Goal: Information Seeking & Learning: Learn about a topic

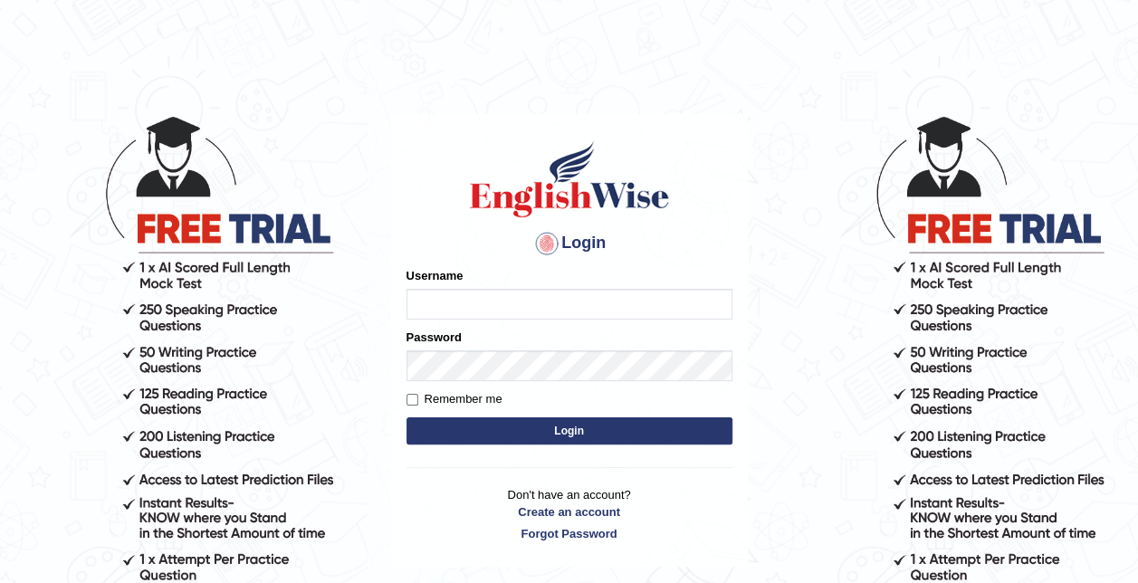
click at [464, 297] on input "Username" at bounding box center [570, 304] width 326 height 31
type input "0466127642"
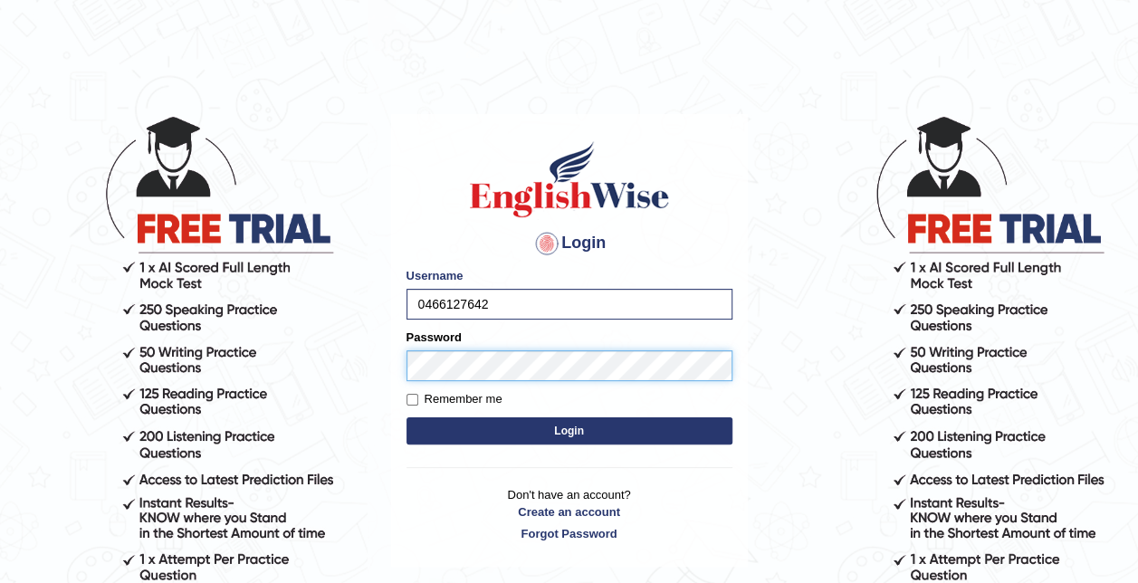
click at [407, 417] on button "Login" at bounding box center [570, 430] width 326 height 27
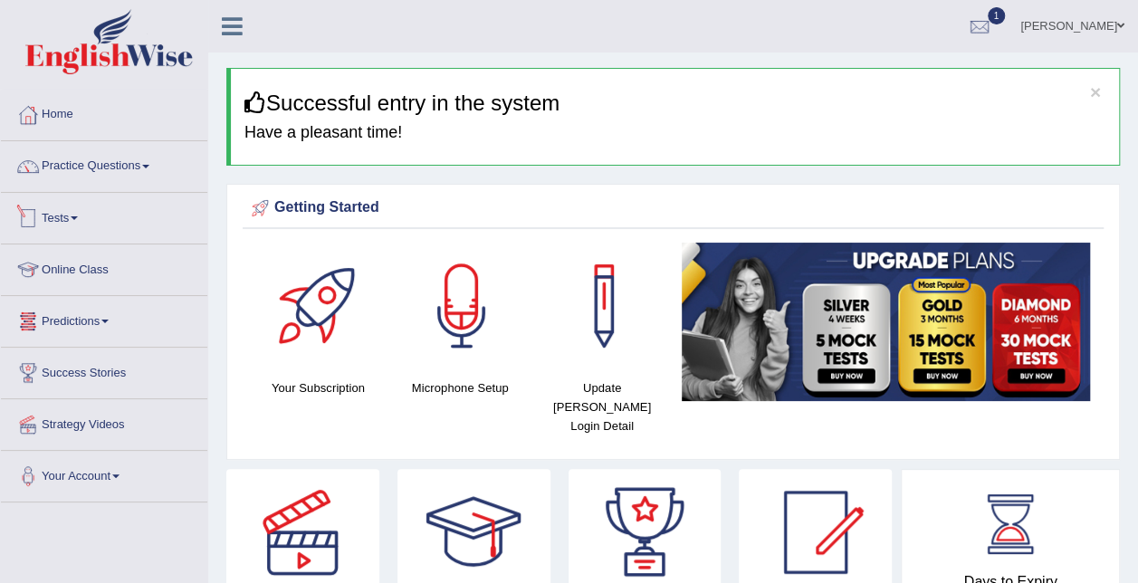
click at [112, 226] on link "Tests" at bounding box center [104, 215] width 206 height 45
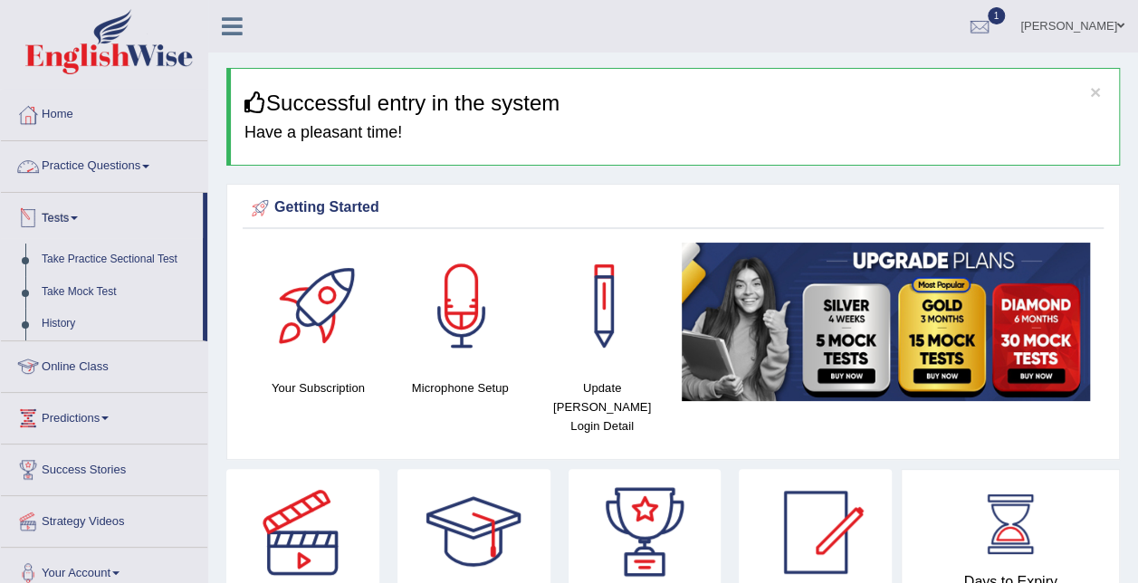
click at [120, 168] on link "Practice Questions" at bounding box center [104, 163] width 206 height 45
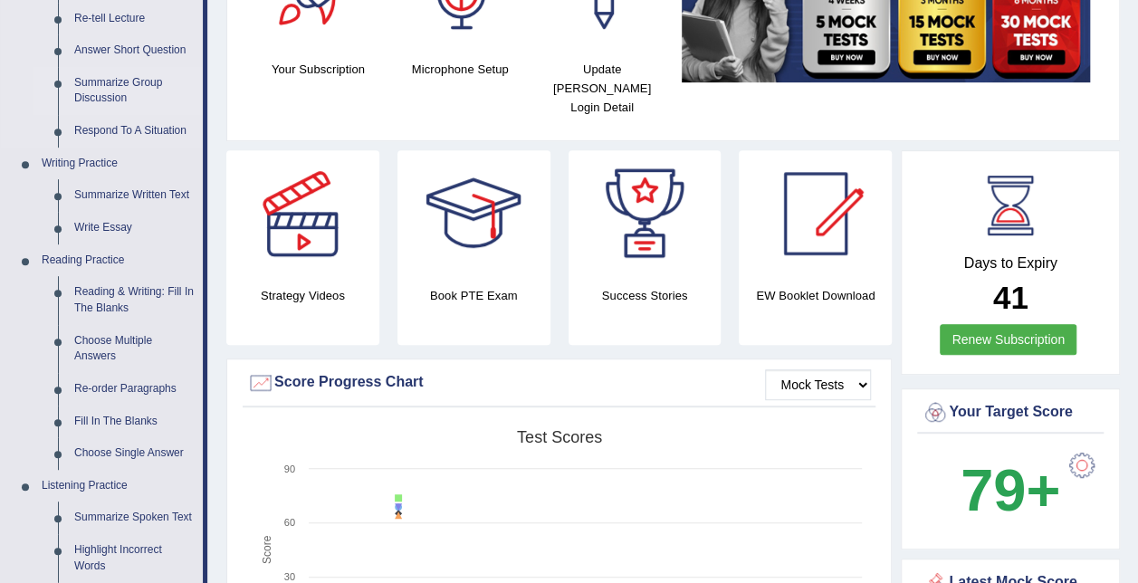
scroll to position [355, 0]
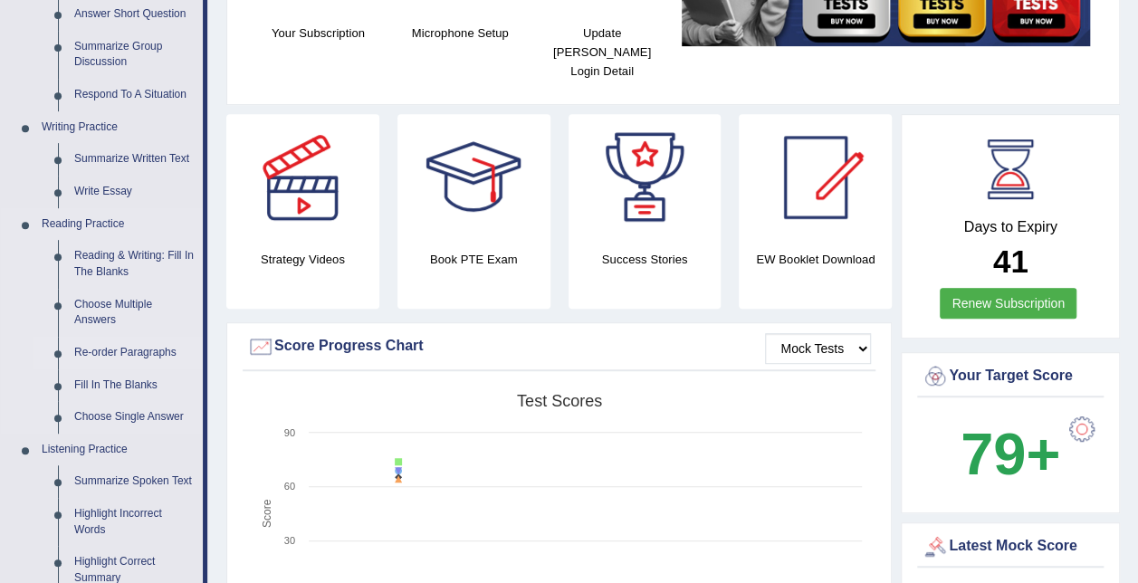
click at [141, 344] on link "Re-order Paragraphs" at bounding box center [134, 353] width 137 height 33
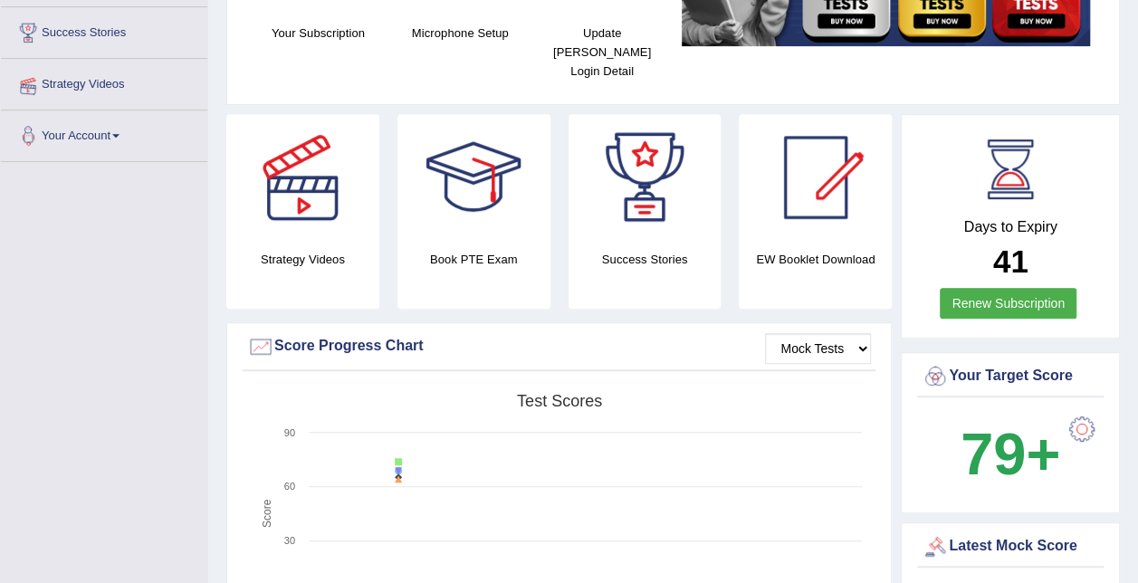
scroll to position [353, 0]
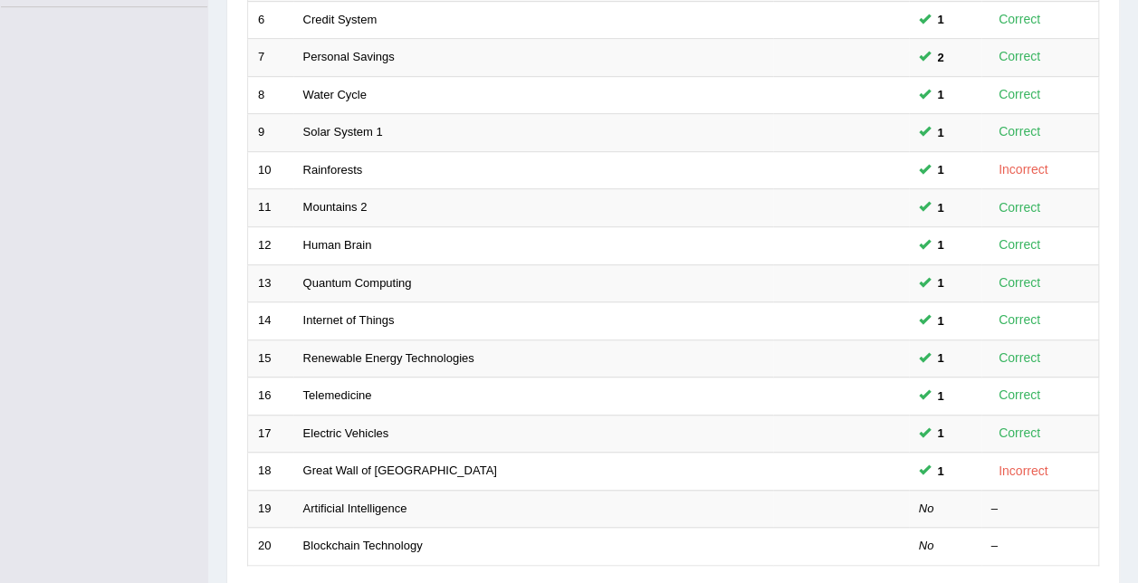
scroll to position [525, 0]
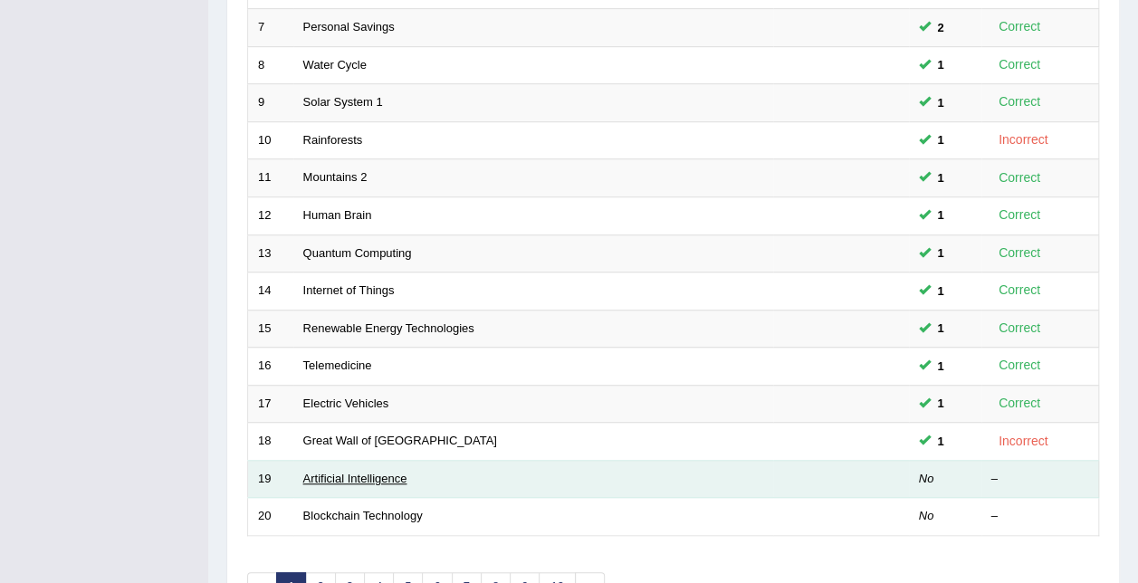
click at [342, 472] on link "Artificial Intelligence" at bounding box center [355, 479] width 104 height 14
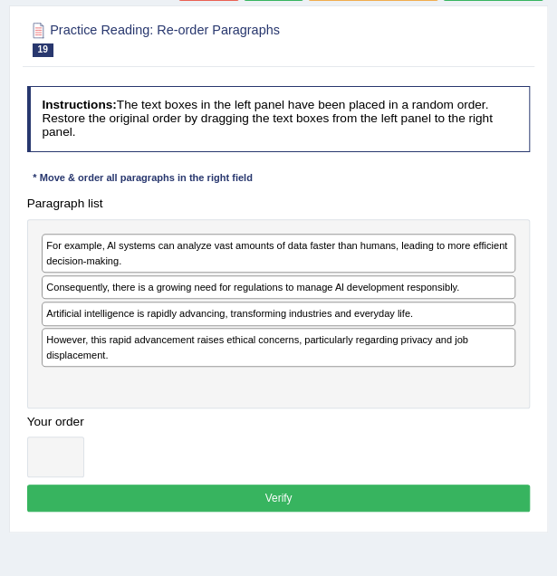
scroll to position [149, 0]
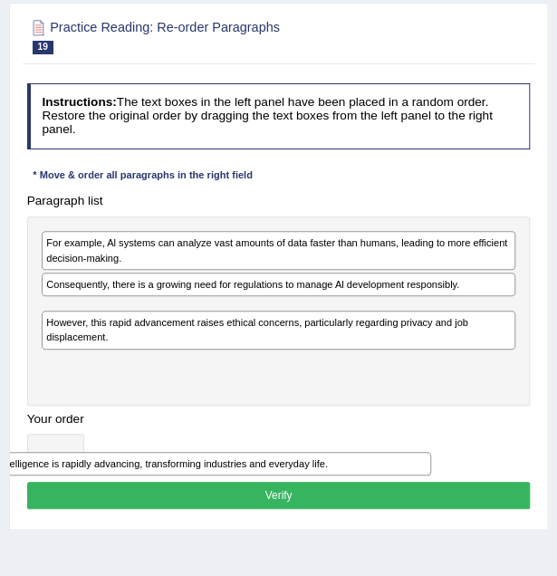
drag, startPoint x: 206, startPoint y: 311, endPoint x: 112, endPoint y: 507, distance: 217.9
click at [112, 507] on div "Instructions: The text boxes in the left panel have been placed in a random ord…" at bounding box center [278, 298] width 511 height 445
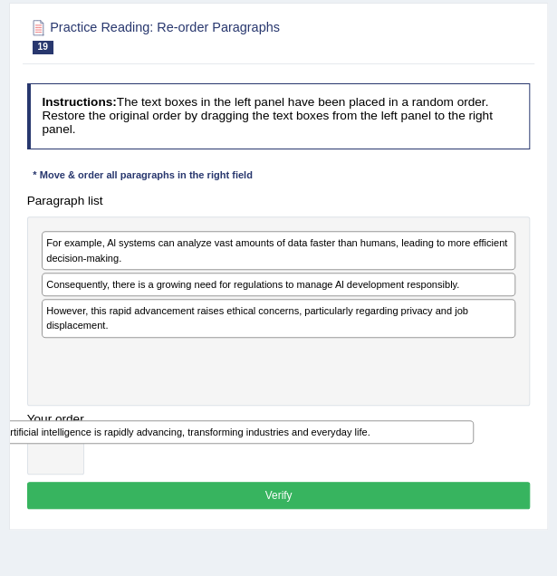
drag, startPoint x: 120, startPoint y: 312, endPoint x: 38, endPoint y: 467, distance: 176.2
click at [38, 467] on div "Paragraph list For example, Al systems can analyze vast amounts of data faster …" at bounding box center [278, 330] width 519 height 287
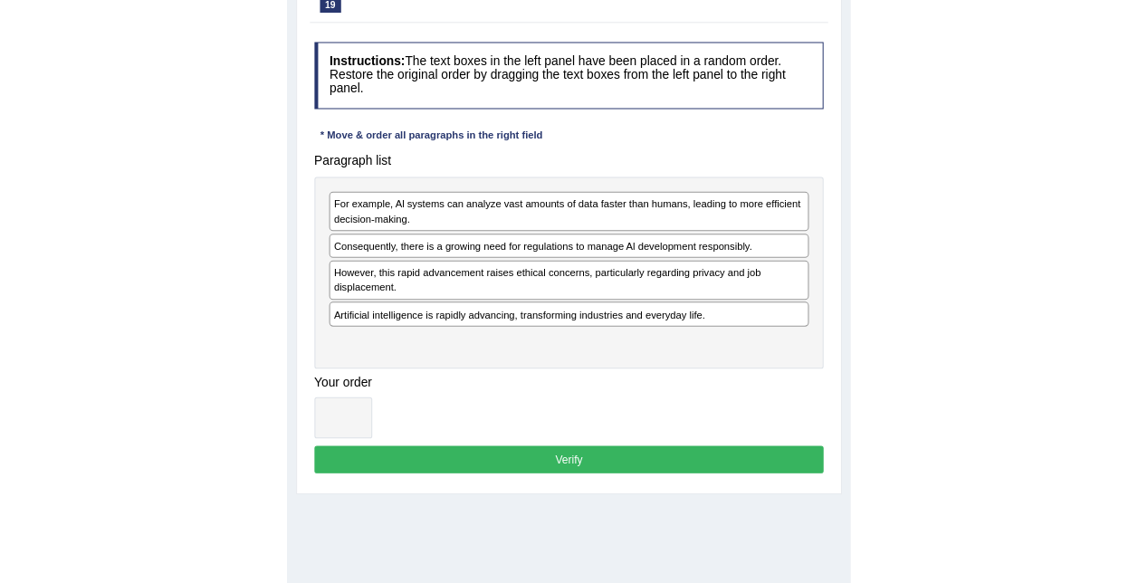
scroll to position [192, 0]
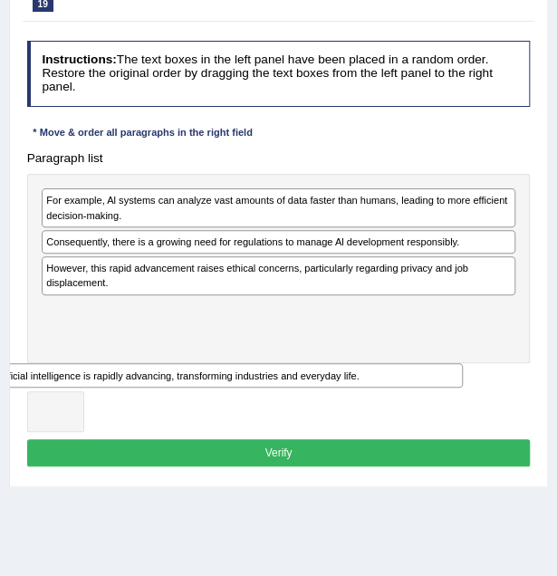
drag, startPoint x: 102, startPoint y: 305, endPoint x: 43, endPoint y: 412, distance: 122.0
click at [43, 412] on div "Paragraph list For example, Al systems can analyze vast amounts of data faster …" at bounding box center [278, 288] width 519 height 287
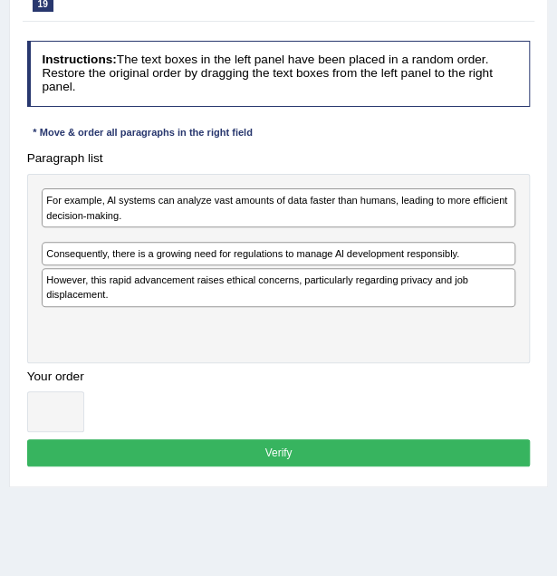
drag, startPoint x: 63, startPoint y: 307, endPoint x: 692, endPoint y: 282, distance: 629.0
click at [557, 282] on html "Toggle navigation Home Practice Questions Speaking Practice Read Aloud Repeat S…" at bounding box center [278, 96] width 557 height 576
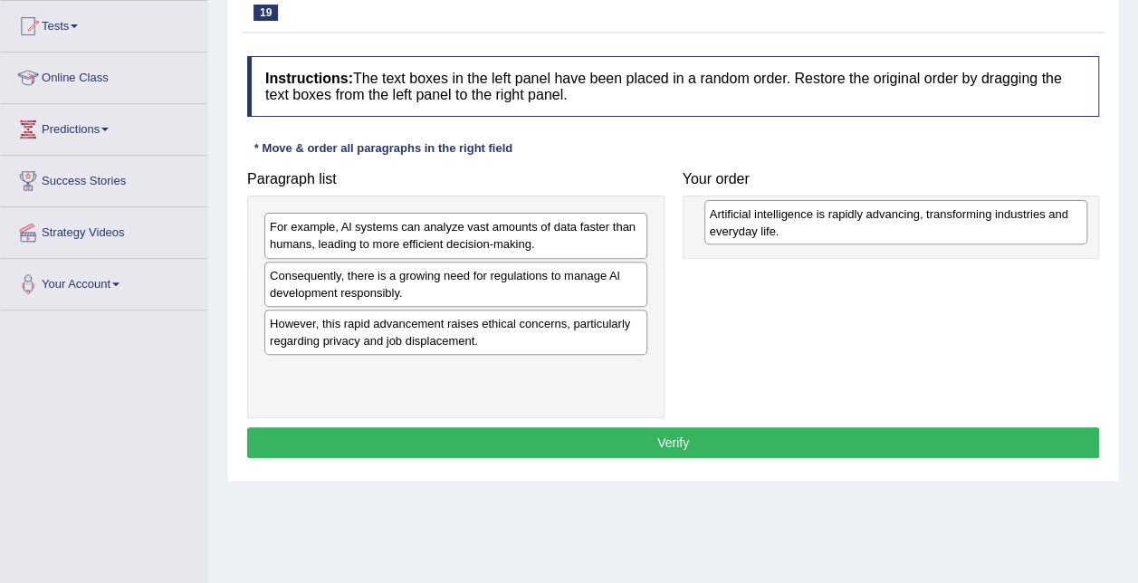
drag, startPoint x: 484, startPoint y: 280, endPoint x: 924, endPoint y: 219, distance: 444.3
click at [924, 219] on div "Artificial intelligence is rapidly advancing, transforming industries and every…" at bounding box center [896, 222] width 383 height 45
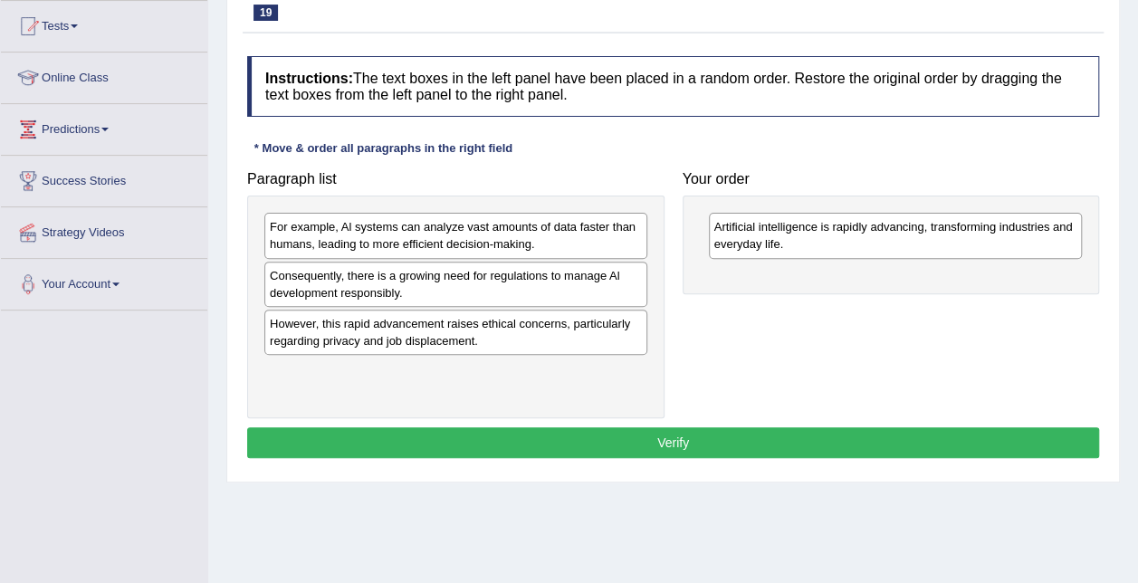
click at [500, 312] on div "However, this rapid advancement raises ethical concerns, particularly regarding…" at bounding box center [455, 332] width 383 height 45
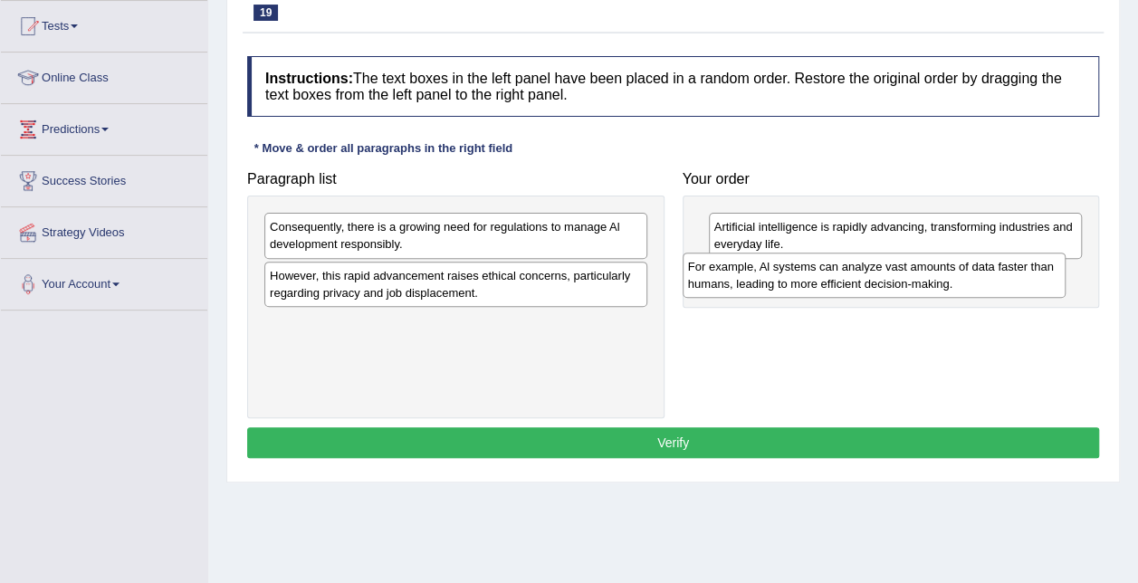
drag, startPoint x: 504, startPoint y: 236, endPoint x: 922, endPoint y: 276, distance: 420.3
click at [922, 276] on div "For example, Al systems can analyze vast amounts of data faster than humans, le…" at bounding box center [874, 275] width 383 height 45
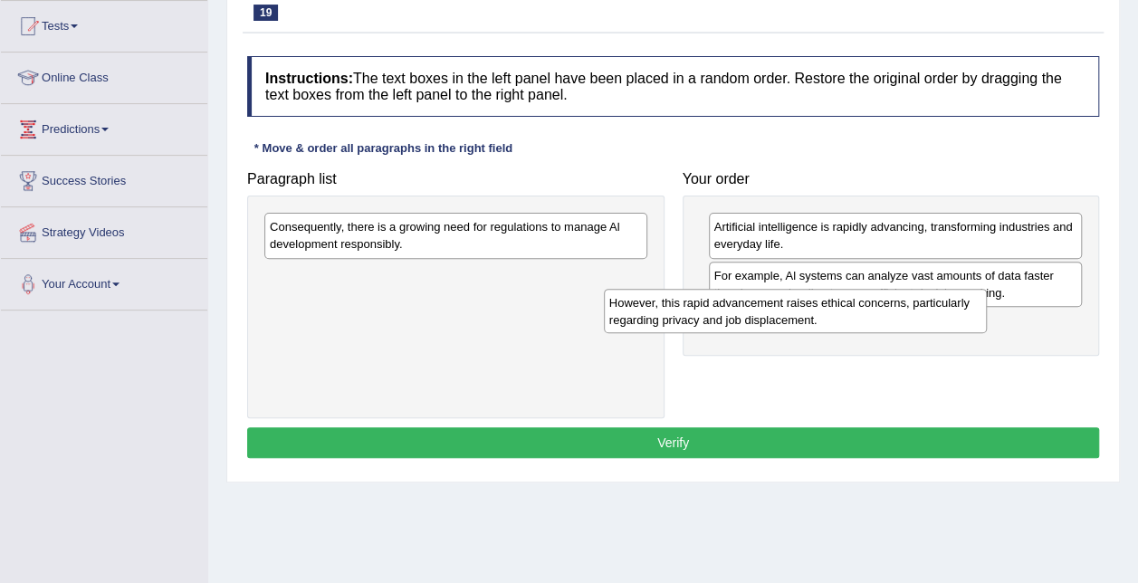
drag, startPoint x: 568, startPoint y: 291, endPoint x: 909, endPoint y: 319, distance: 342.6
click at [909, 319] on div "However, this rapid advancement raises ethical concerns, particularly regarding…" at bounding box center [795, 311] width 383 height 45
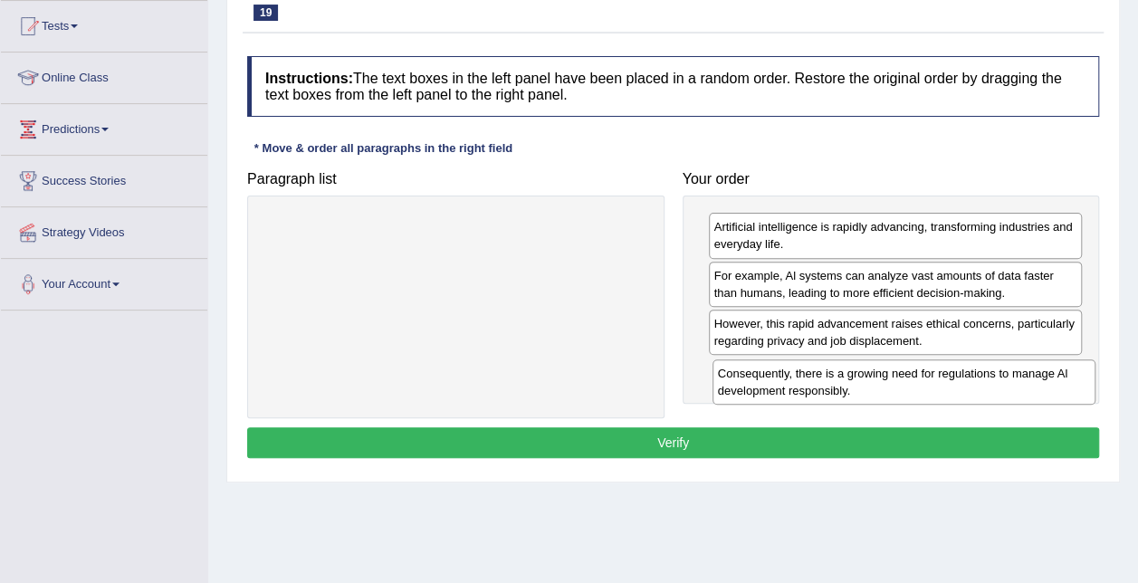
drag, startPoint x: 521, startPoint y: 248, endPoint x: 969, endPoint y: 395, distance: 471.7
click at [969, 395] on div "Consequently, there is a growing need for regulations to manage Al development …" at bounding box center [904, 382] width 383 height 45
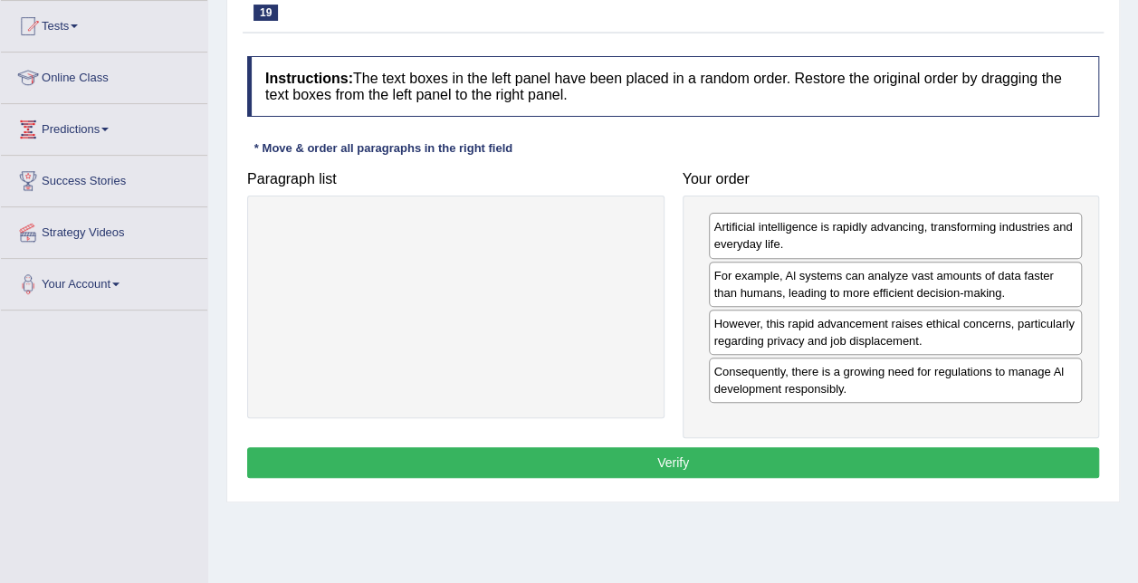
click at [757, 465] on button "Verify" at bounding box center [673, 462] width 852 height 31
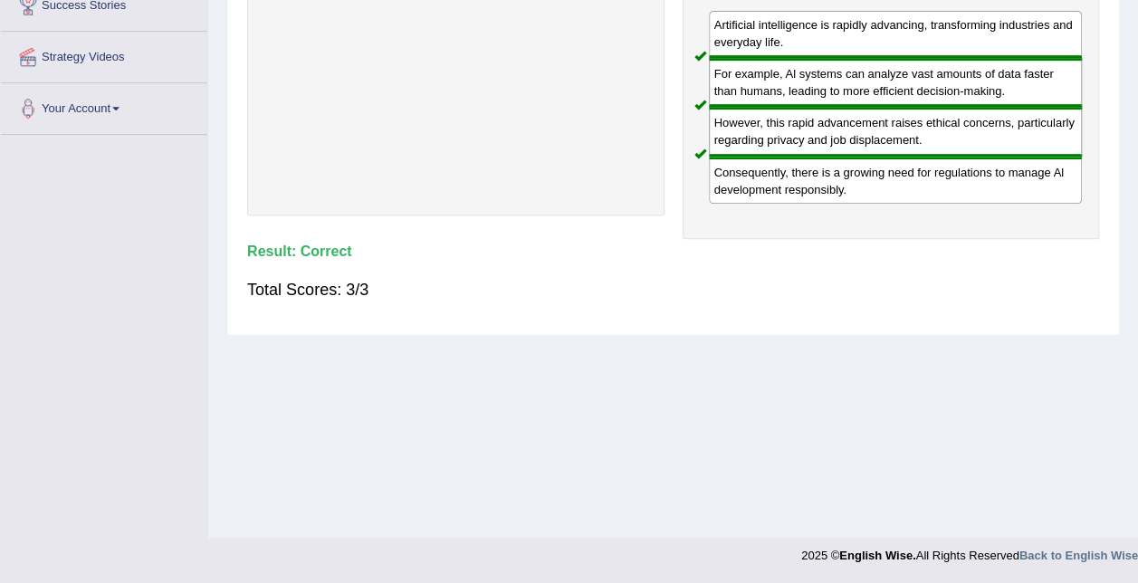
scroll to position [0, 0]
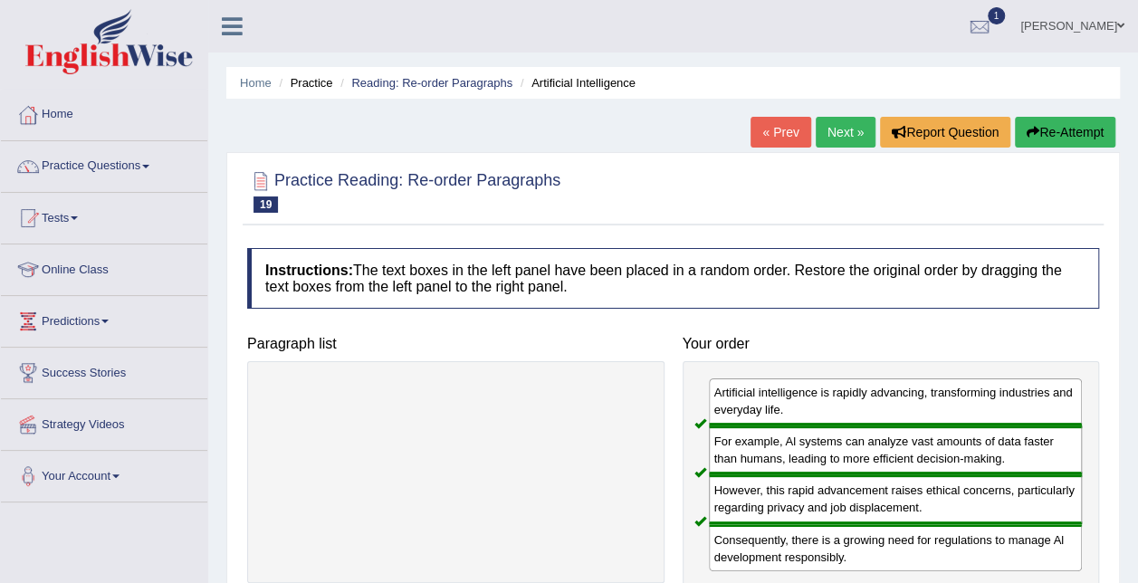
click at [840, 131] on link "Next »" at bounding box center [846, 132] width 60 height 31
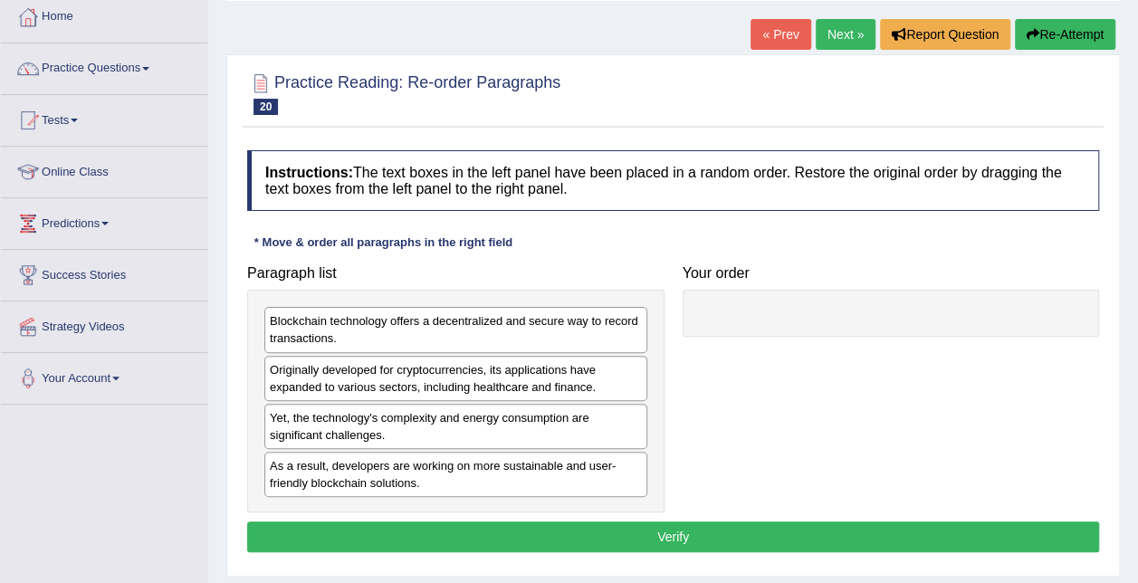
scroll to position [100, 0]
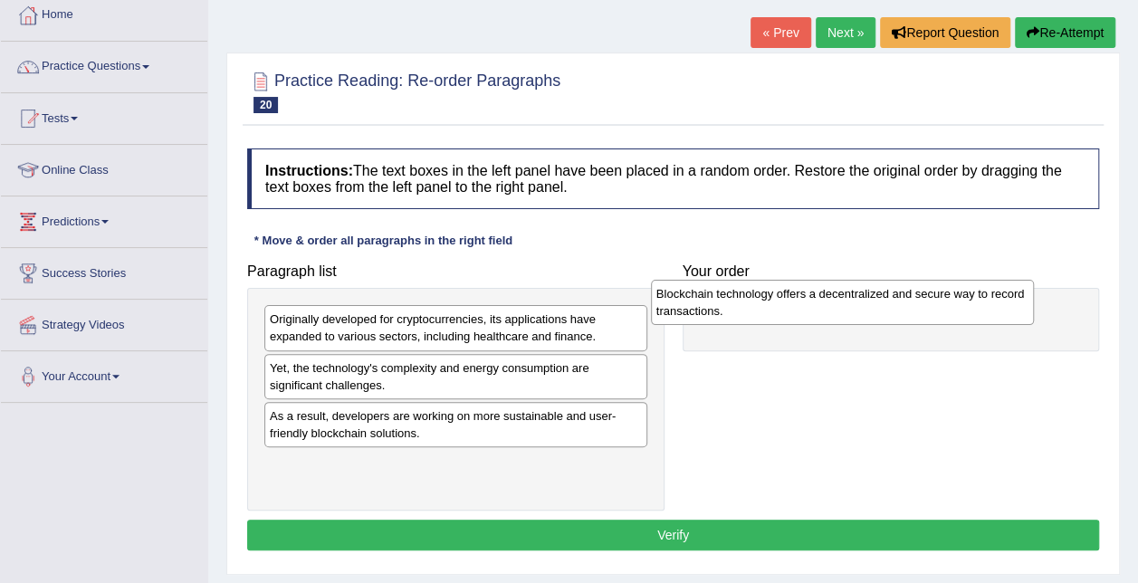
drag, startPoint x: 532, startPoint y: 341, endPoint x: 919, endPoint y: 315, distance: 387.5
click at [919, 315] on div "Blockchain technology offers a decentralized and secure way to record transacti…" at bounding box center [842, 302] width 383 height 45
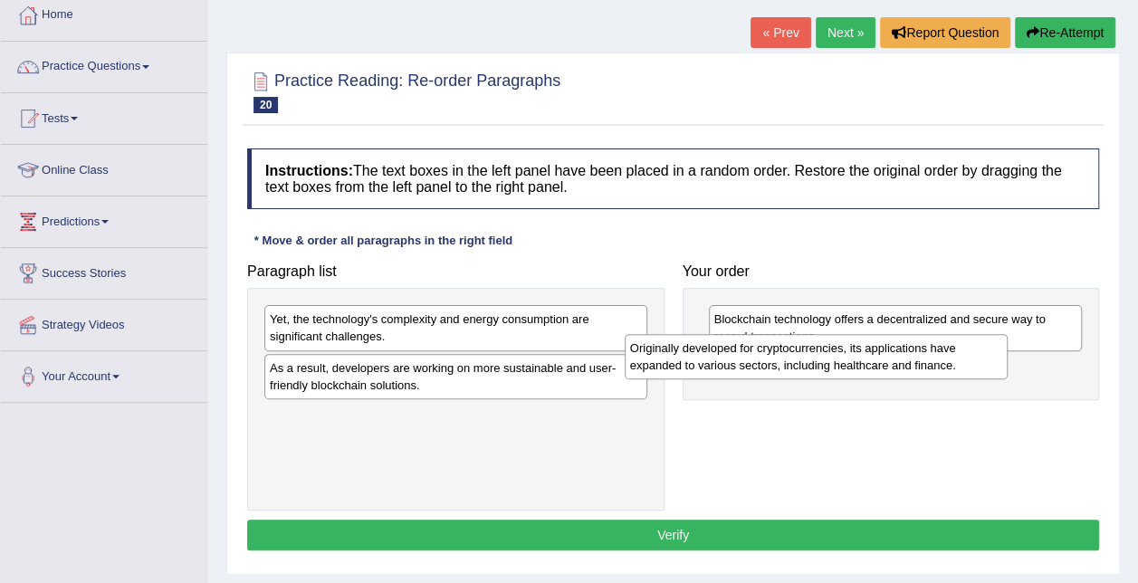
drag, startPoint x: 589, startPoint y: 331, endPoint x: 949, endPoint y: 360, distance: 361.6
click at [949, 360] on div "Originally developed for cryptocurrencies, its applications have expanded to va…" at bounding box center [816, 356] width 383 height 45
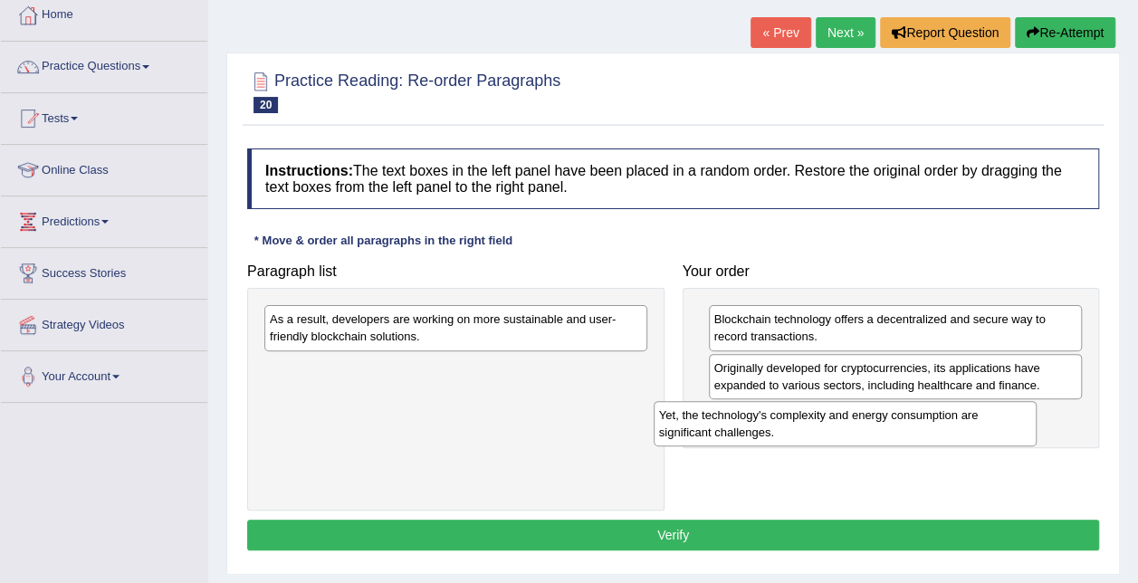
drag, startPoint x: 531, startPoint y: 333, endPoint x: 924, endPoint y: 429, distance: 404.6
click at [924, 429] on div "Yet, the technology's complexity and energy consumption are significant challen…" at bounding box center [845, 423] width 383 height 45
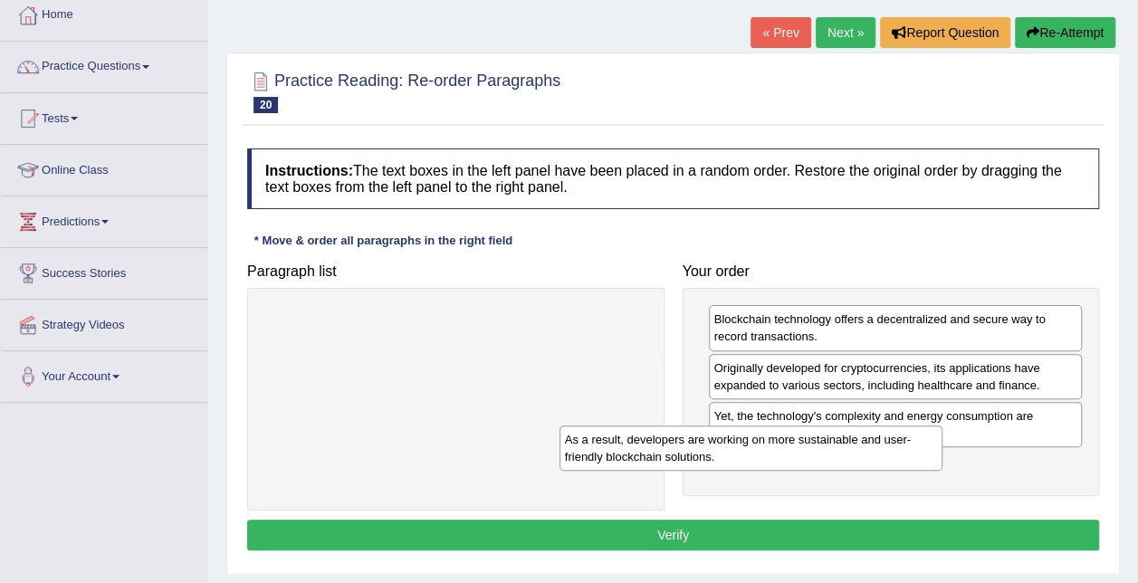
drag, startPoint x: 570, startPoint y: 340, endPoint x: 930, endPoint y: 435, distance: 372.8
click at [930, 435] on div "As a result, developers are working on more sustainable and user-friendly block…" at bounding box center [751, 448] width 383 height 45
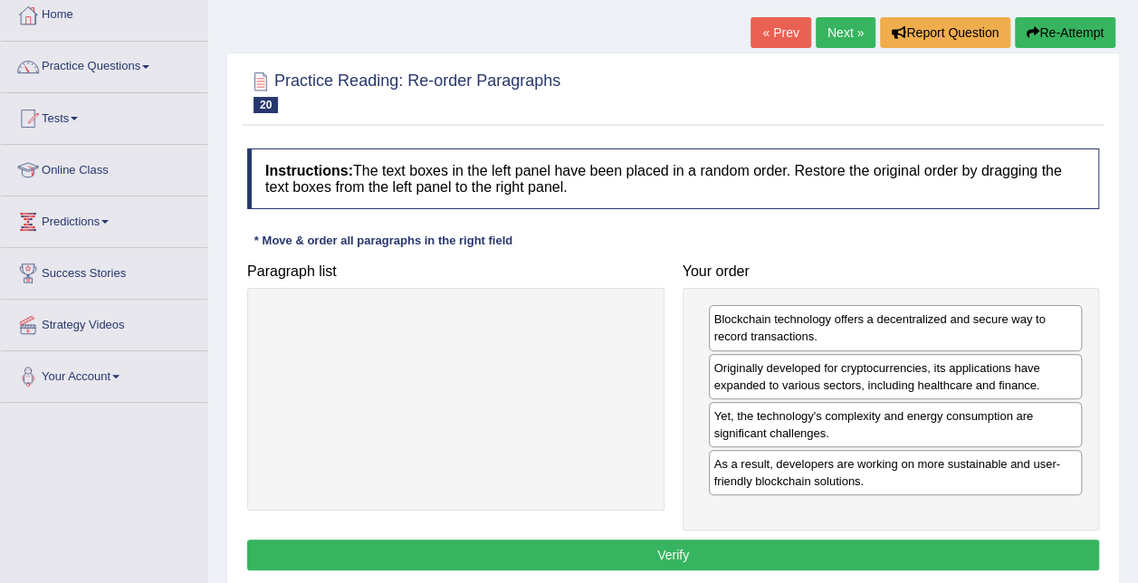
click at [742, 546] on button "Verify" at bounding box center [673, 555] width 852 height 31
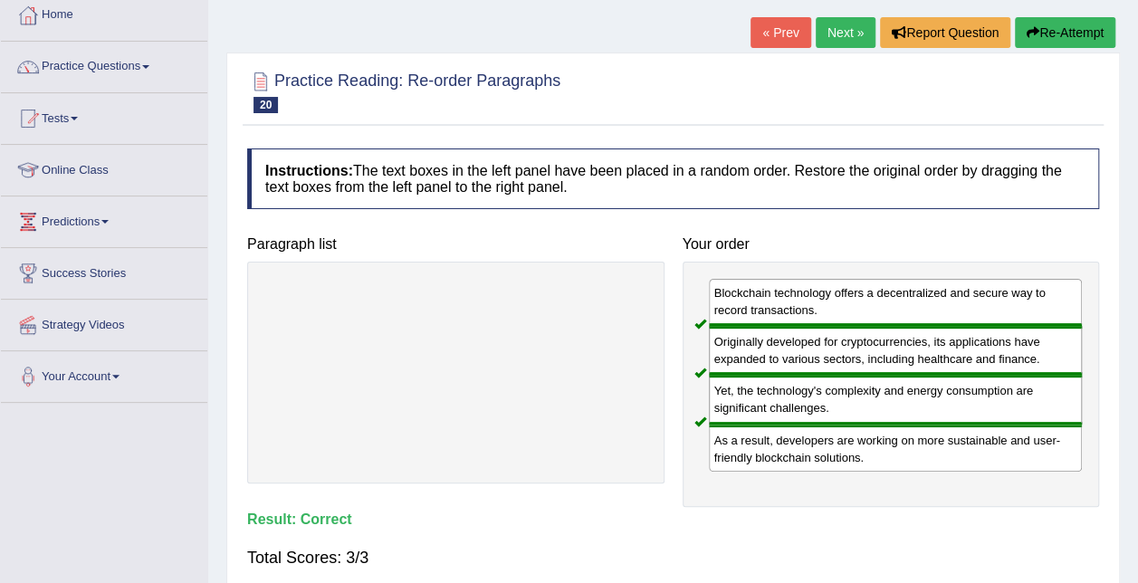
scroll to position [0, 0]
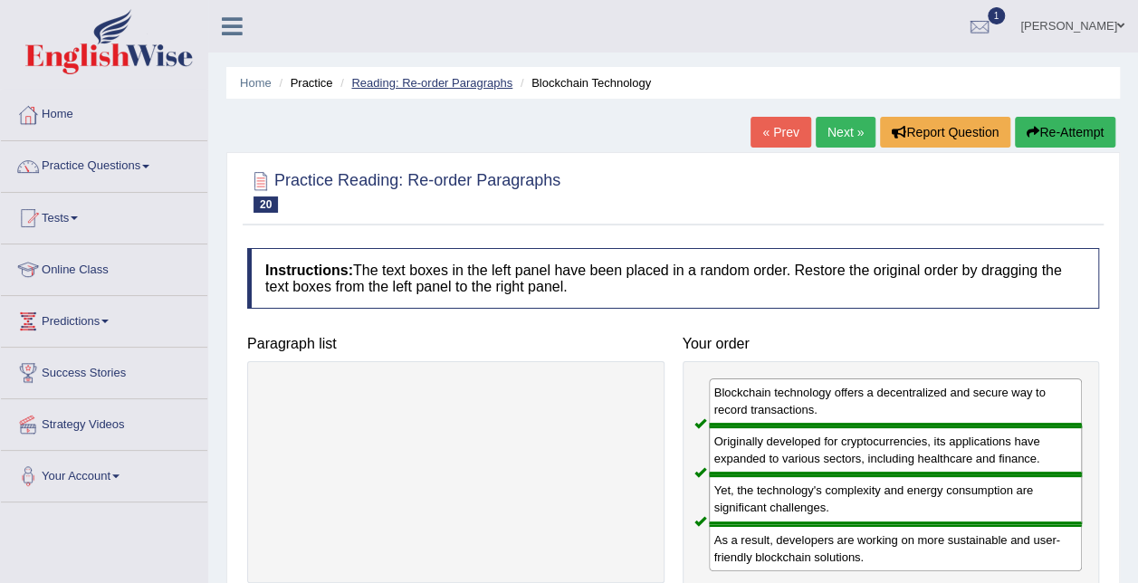
click at [420, 79] on link "Reading: Re-order Paragraphs" at bounding box center [431, 83] width 161 height 14
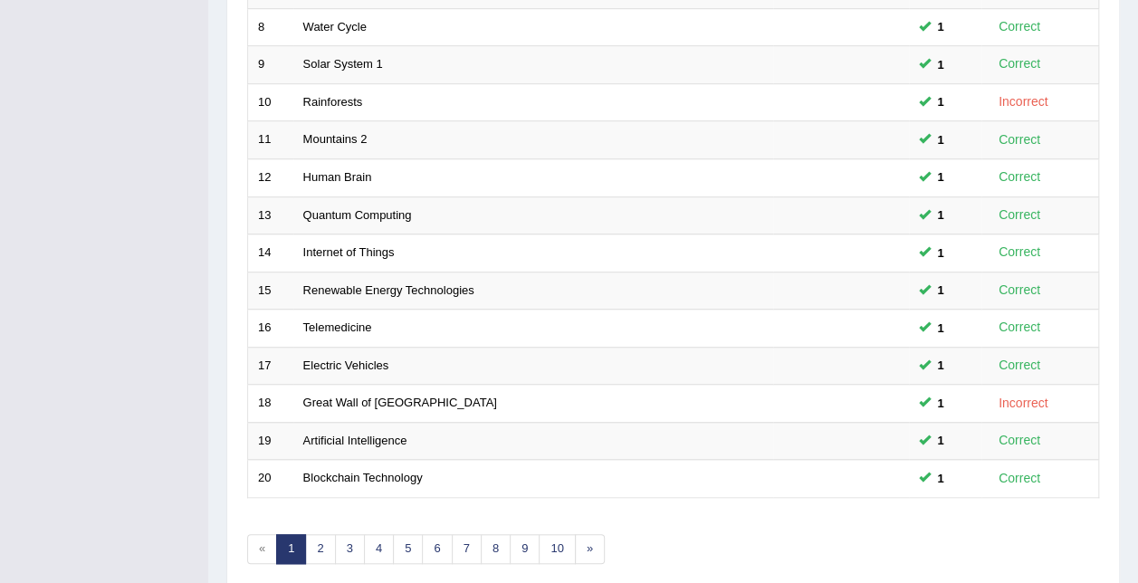
scroll to position [564, 0]
click at [551, 533] on link "10" at bounding box center [557, 548] width 36 height 30
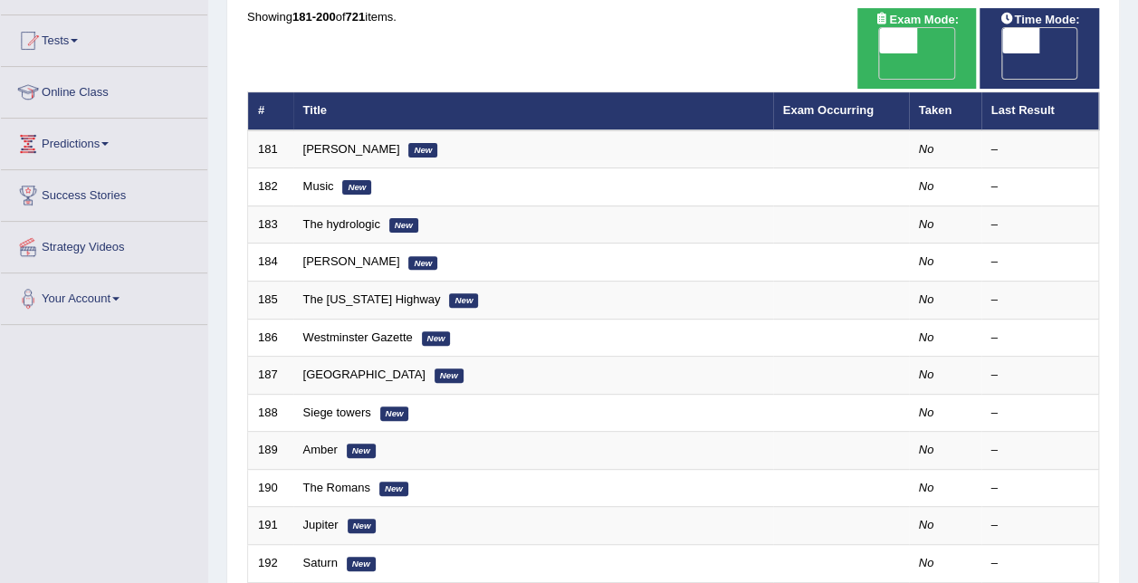
scroll to position [96, 0]
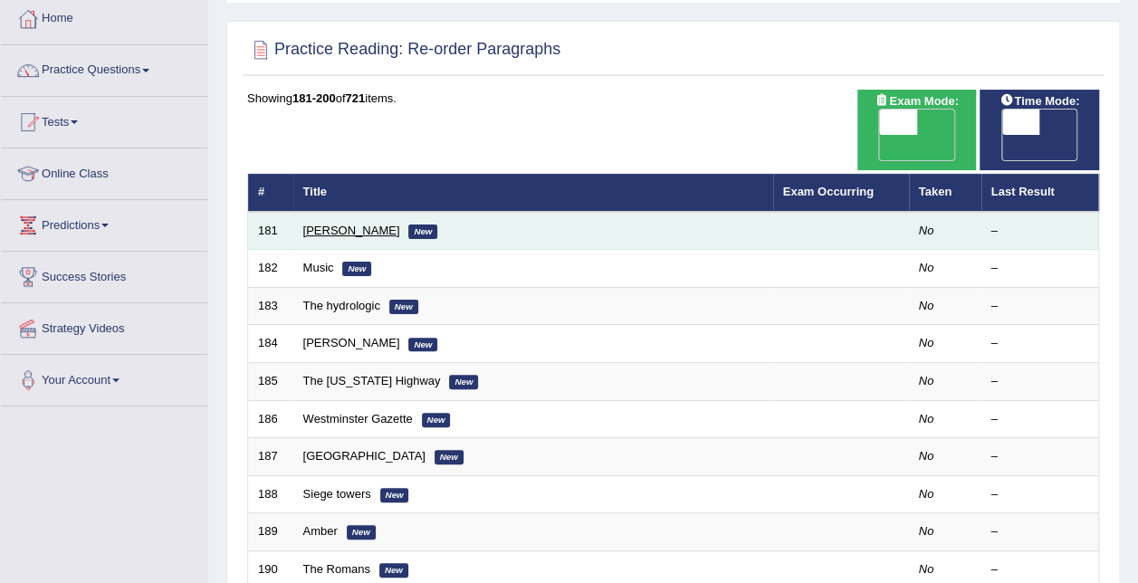
click at [325, 224] on link "[PERSON_NAME]" at bounding box center [351, 231] width 97 height 14
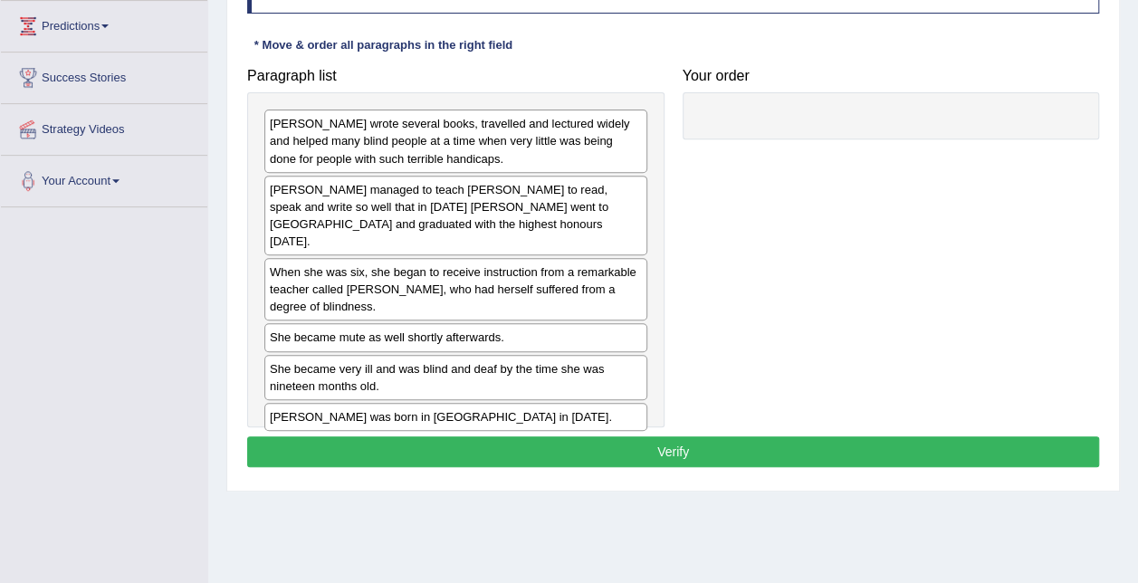
scroll to position [299, 0]
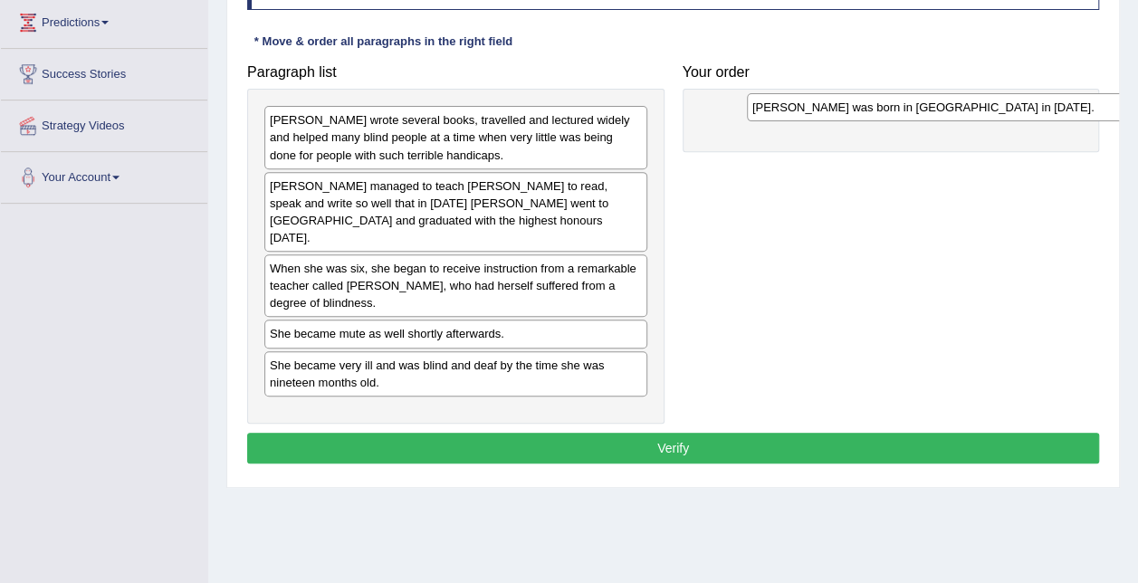
drag, startPoint x: 467, startPoint y: 392, endPoint x: 929, endPoint y: 110, distance: 541.4
click at [929, 110] on div "[PERSON_NAME] was born in [GEOGRAPHIC_DATA] in [DATE]." at bounding box center [938, 106] width 383 height 27
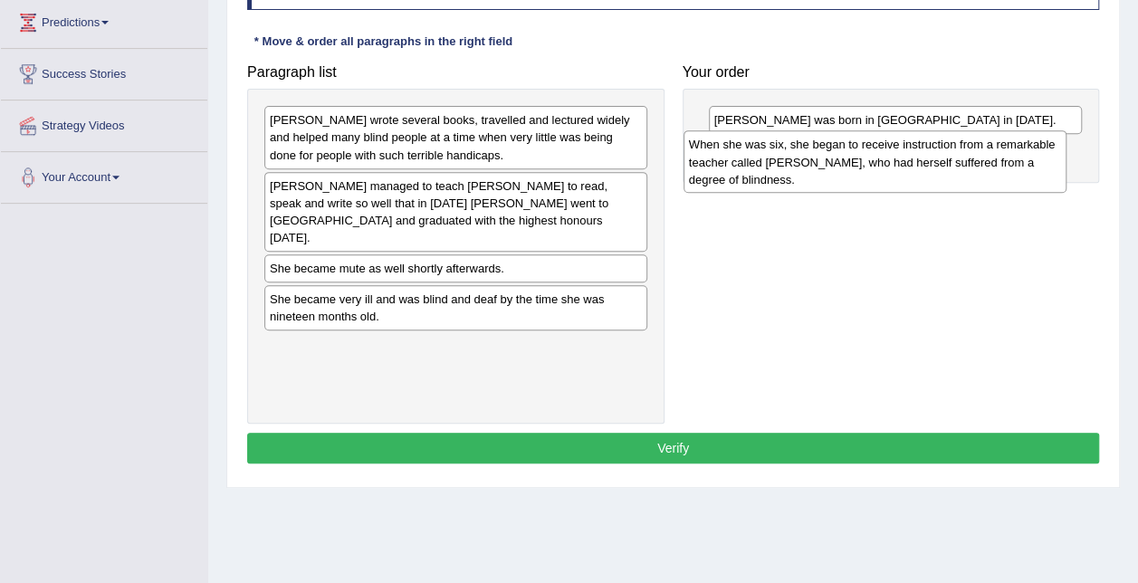
drag, startPoint x: 527, startPoint y: 277, endPoint x: 946, endPoint y: 172, distance: 432.3
click at [946, 172] on div "When she was six, she began to receive instruction from a remarkable teacher ca…" at bounding box center [875, 161] width 383 height 62
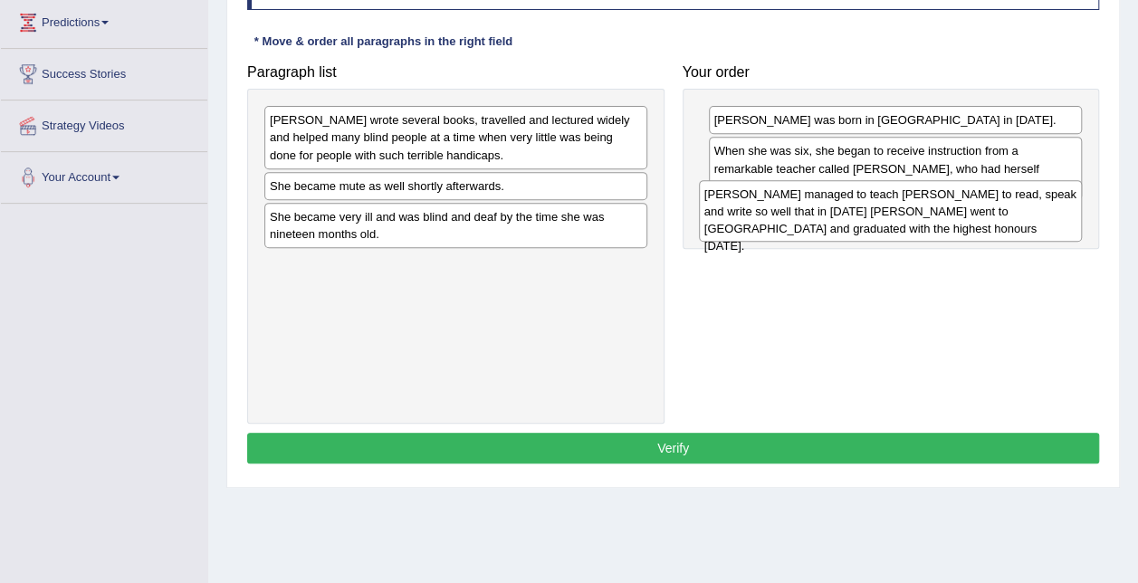
drag, startPoint x: 470, startPoint y: 197, endPoint x: 905, endPoint y: 206, distance: 434.8
click at [905, 206] on div "Anne managed to teach Helen Keller to read, speak and write so well that in 190…" at bounding box center [890, 211] width 383 height 62
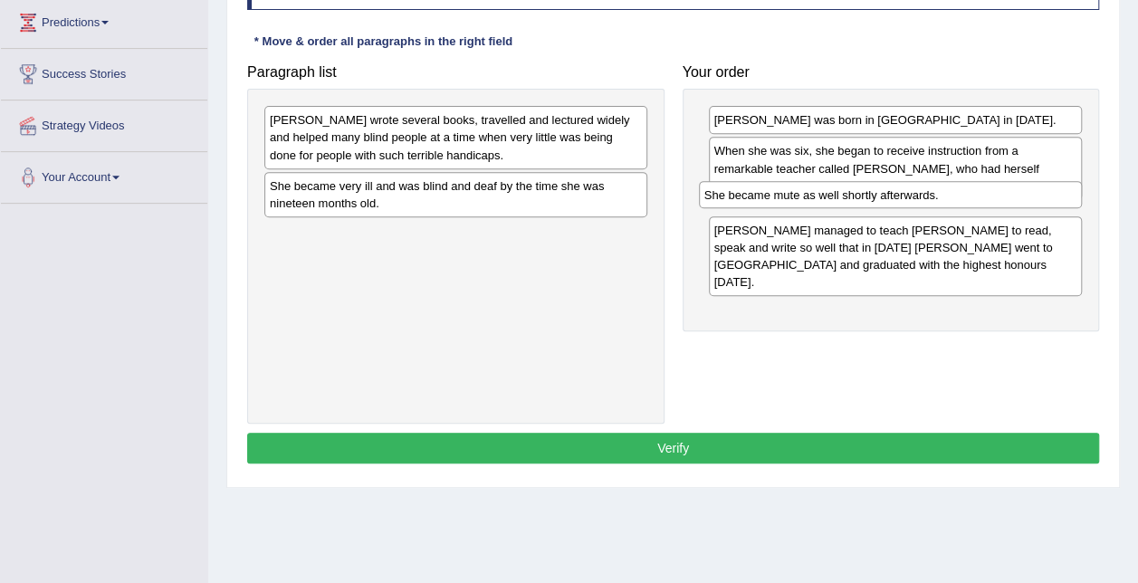
drag, startPoint x: 539, startPoint y: 190, endPoint x: 974, endPoint y: 200, distance: 434.8
click at [974, 200] on div "She became mute as well shortly afterwards." at bounding box center [890, 194] width 383 height 27
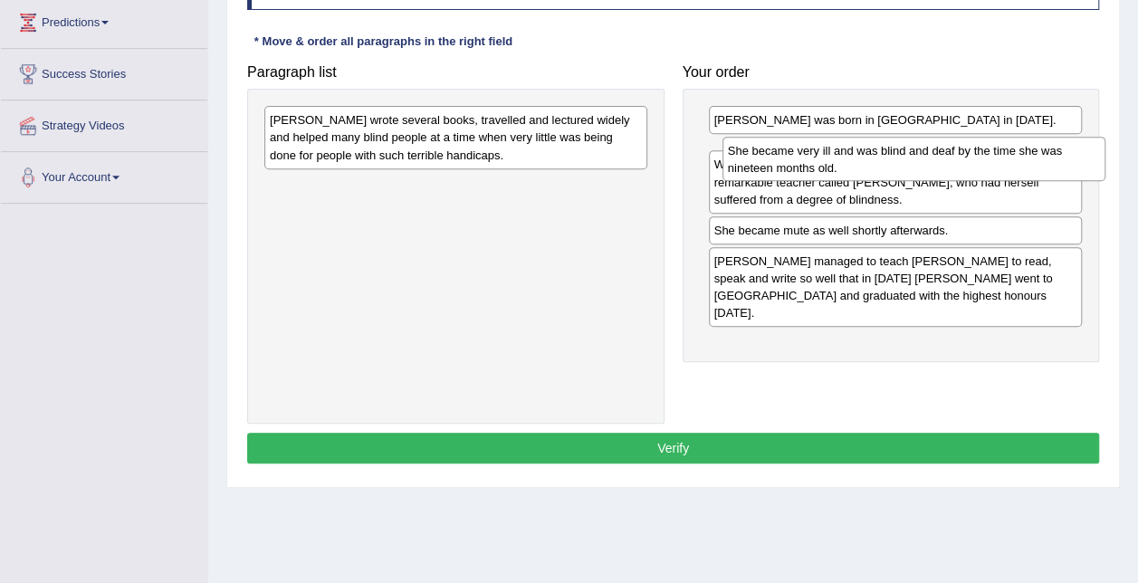
drag, startPoint x: 527, startPoint y: 201, endPoint x: 985, endPoint y: 166, distance: 459.6
click at [985, 166] on div "She became very ill and was blind and deaf by the time she was nineteen months …" at bounding box center [914, 159] width 383 height 45
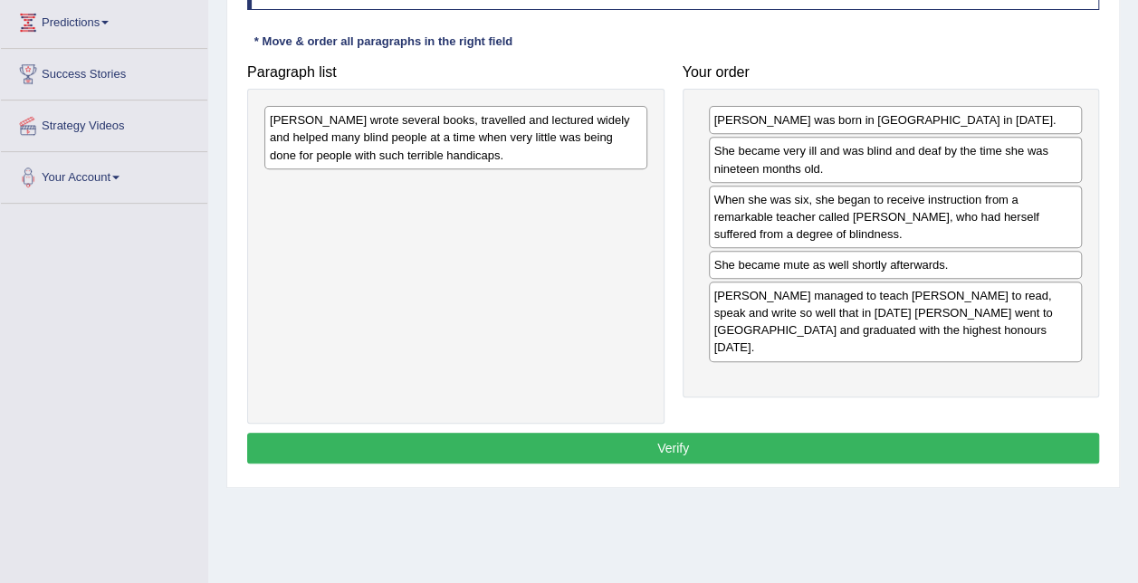
click at [738, 222] on div "When she was six, she began to receive instruction from a remarkable teacher ca…" at bounding box center [896, 217] width 374 height 62
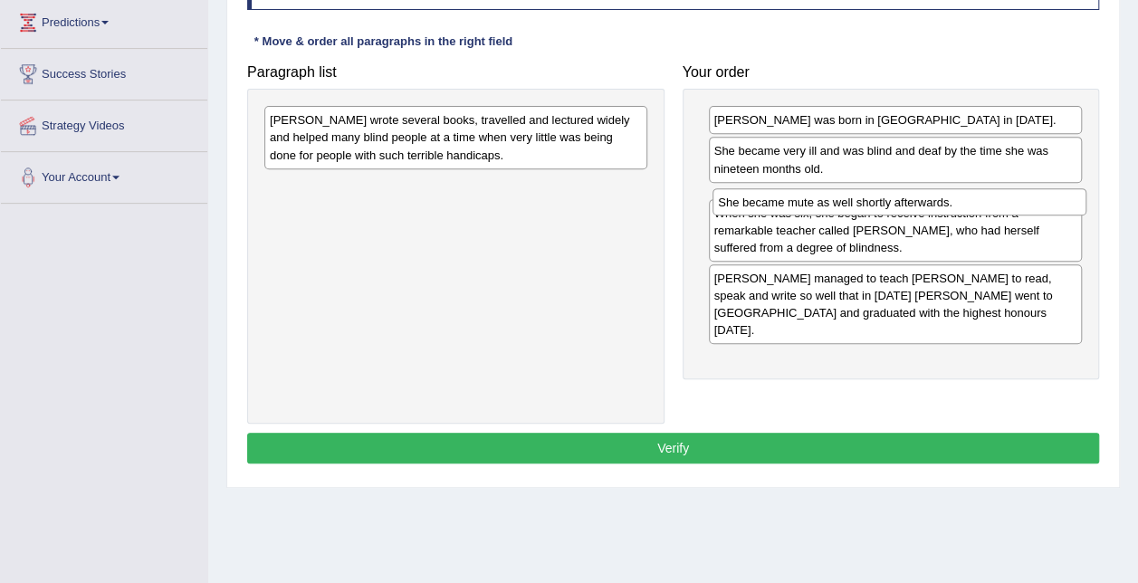
drag, startPoint x: 753, startPoint y: 266, endPoint x: 758, endPoint y: 206, distance: 60.8
click at [758, 206] on div "She became mute as well shortly afterwards." at bounding box center [900, 201] width 374 height 27
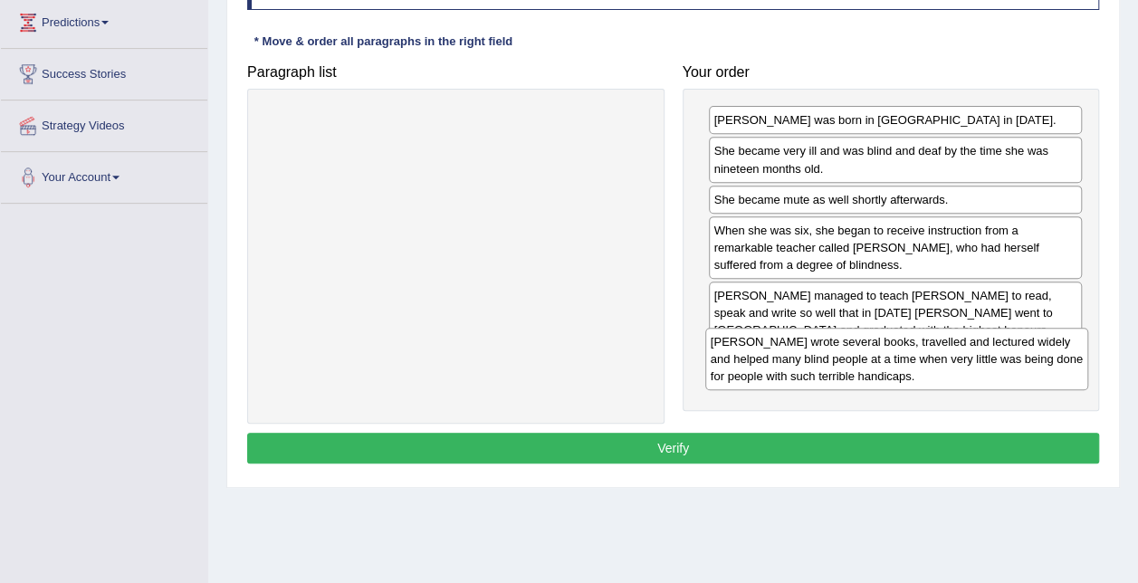
drag, startPoint x: 381, startPoint y: 142, endPoint x: 822, endPoint y: 364, distance: 493.7
click at [822, 364] on div "Helen wrote several books, travelled and lectured widely and helped many blind …" at bounding box center [896, 359] width 383 height 62
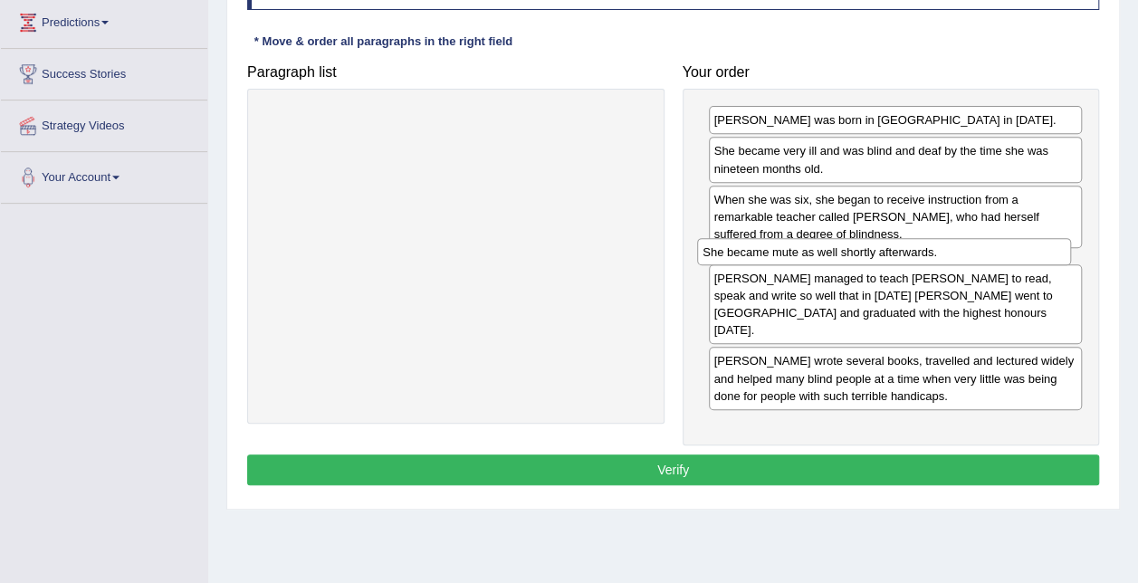
drag, startPoint x: 898, startPoint y: 197, endPoint x: 887, endPoint y: 252, distance: 55.4
click at [887, 252] on div "She became mute as well shortly afterwards." at bounding box center [884, 251] width 374 height 27
click at [864, 260] on div "She became mute as well shortly afterwards." at bounding box center [896, 259] width 374 height 27
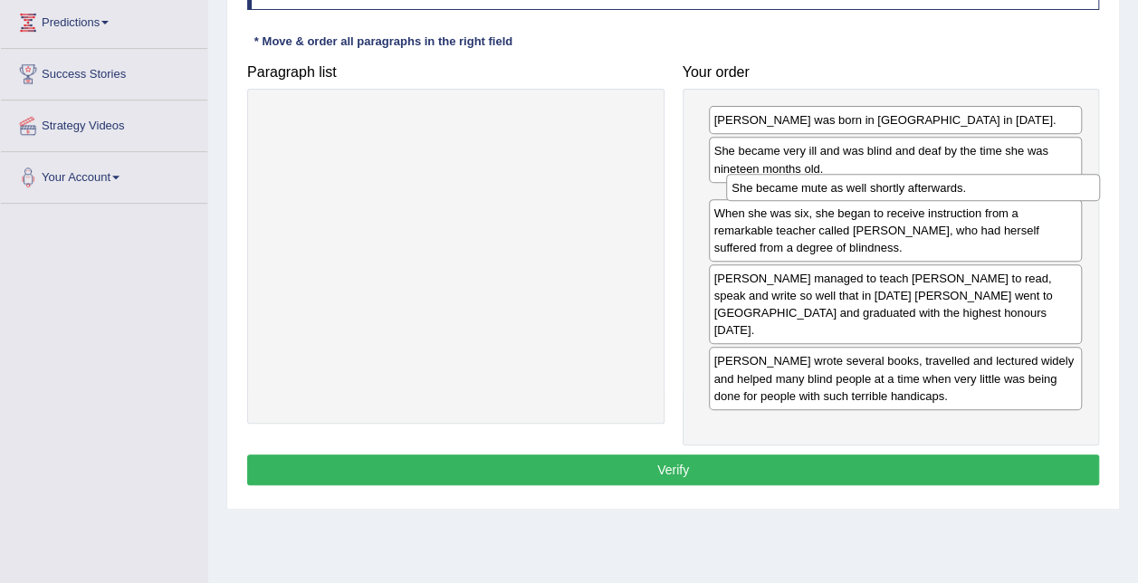
drag, startPoint x: 864, startPoint y: 260, endPoint x: 868, endPoint y: 184, distance: 76.2
click at [868, 184] on div "She became mute as well shortly afterwards." at bounding box center [913, 187] width 374 height 27
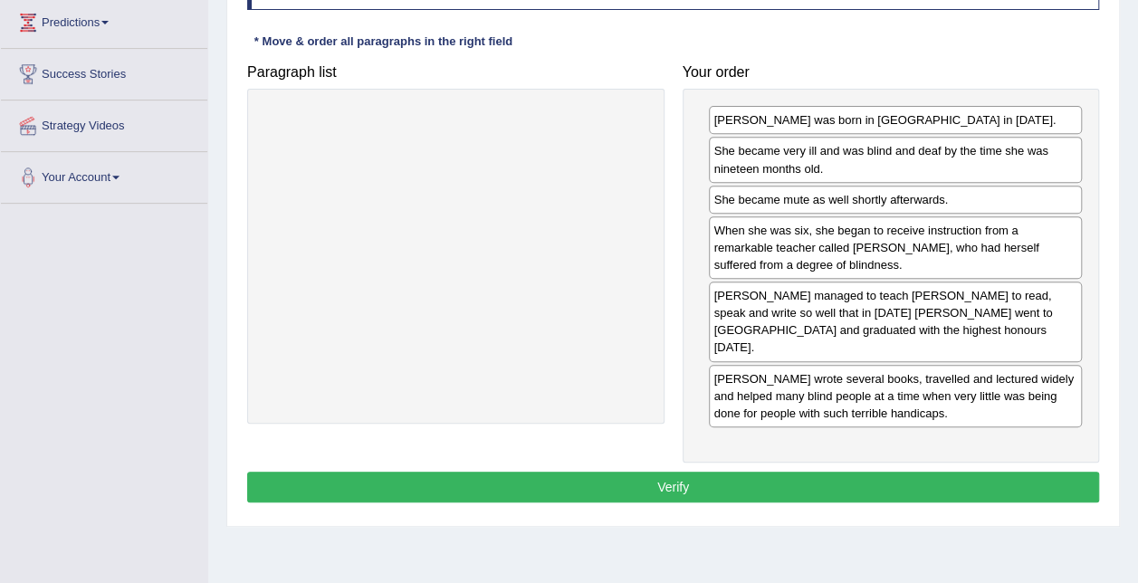
click at [786, 472] on button "Verify" at bounding box center [673, 487] width 852 height 31
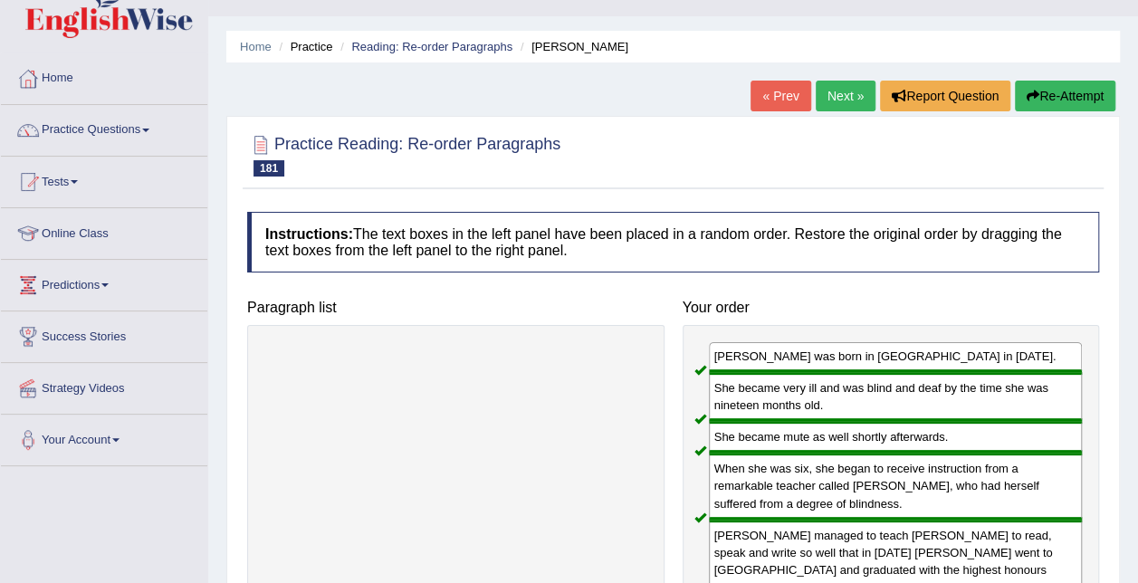
scroll to position [0, 0]
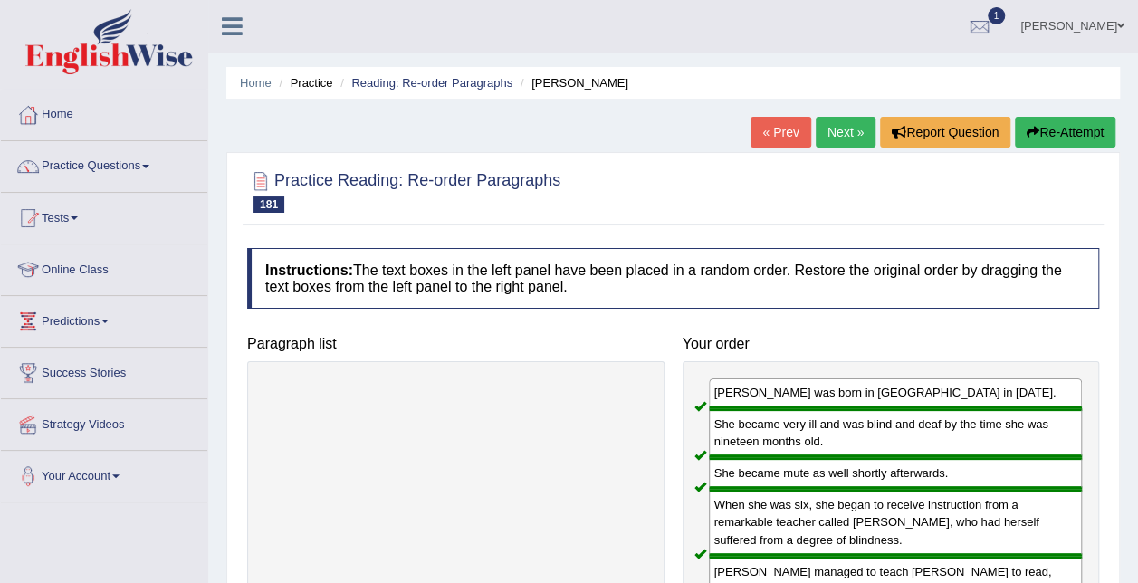
click at [839, 139] on link "Next »" at bounding box center [846, 132] width 60 height 31
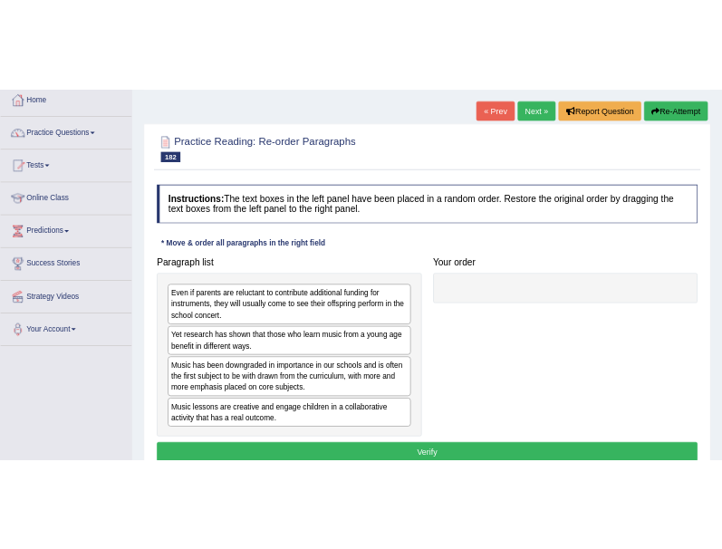
scroll to position [100, 0]
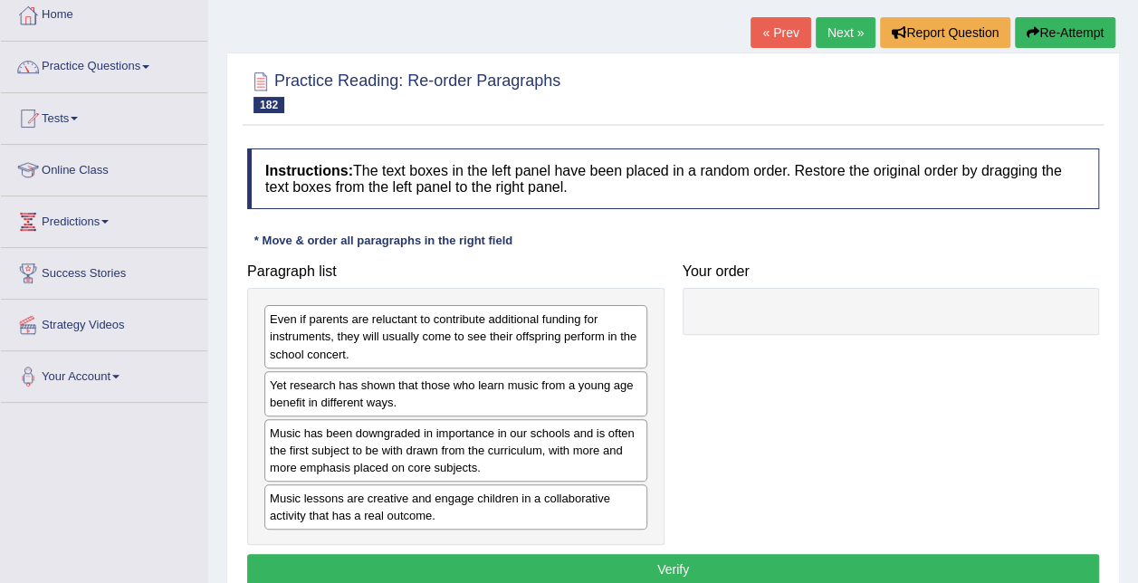
click at [493, 266] on h4 "Paragraph list" at bounding box center [455, 272] width 417 height 16
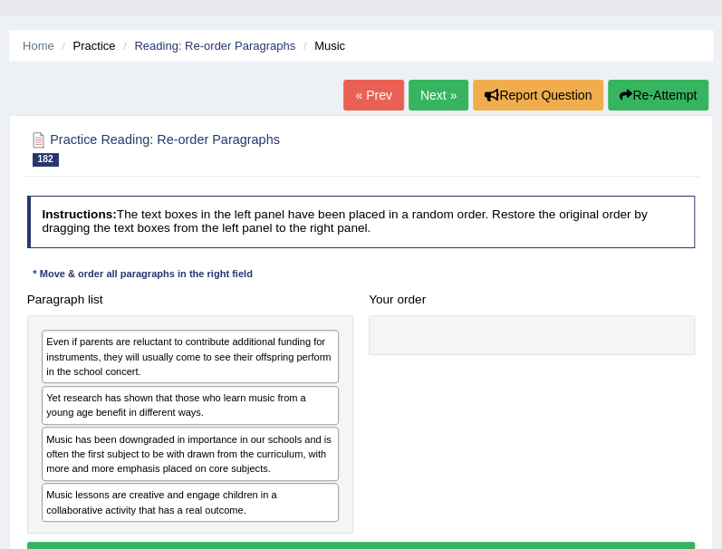
scroll to position [36, 0]
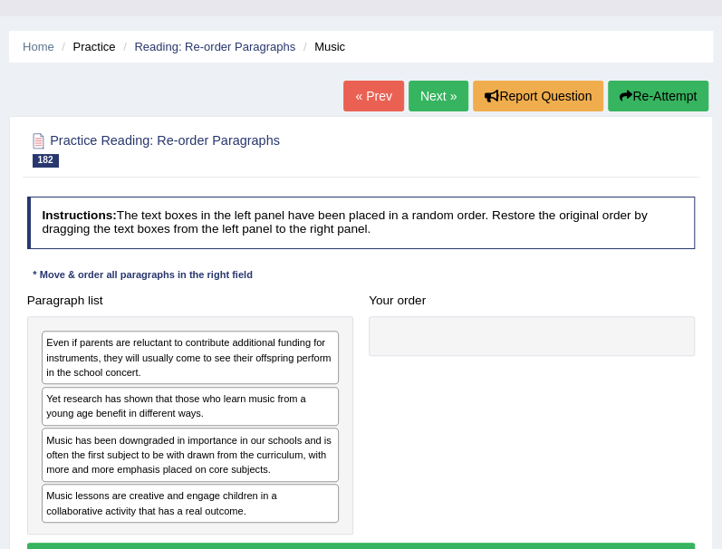
click at [444, 463] on div "Paragraph list Even if parents are reluctant to contribute additional funding f…" at bounding box center [361, 410] width 684 height 247
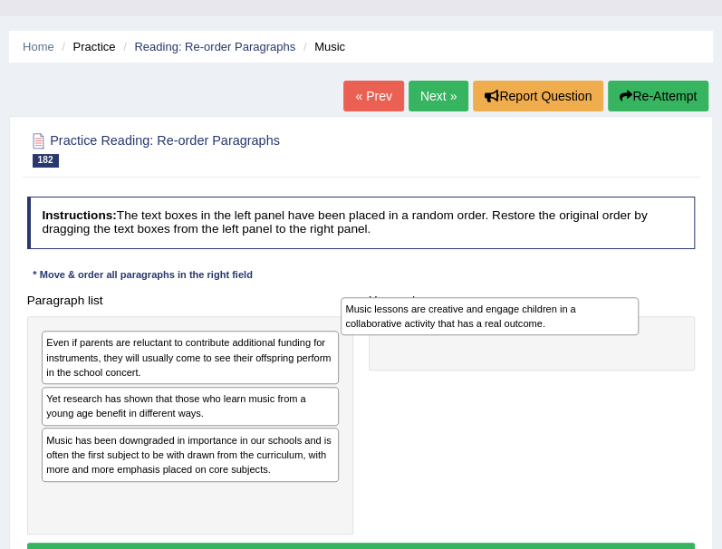
drag, startPoint x: 222, startPoint y: 504, endPoint x: 592, endPoint y: 340, distance: 405.4
click at [592, 335] on div "Music lessons are creative and engage children in a collaborative activity that…" at bounding box center [490, 316] width 298 height 38
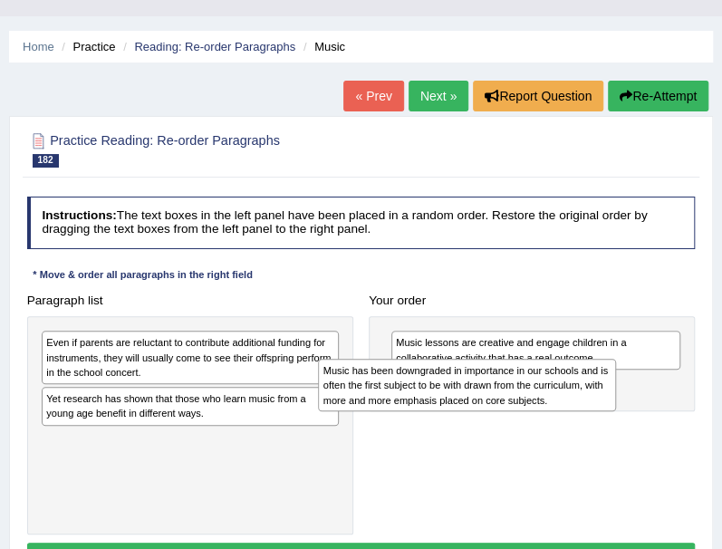
drag, startPoint x: 234, startPoint y: 470, endPoint x: 567, endPoint y: 417, distance: 337.4
click at [567, 417] on div "Paragraph list Even if parents are reluctant to contribute additional funding f…" at bounding box center [361, 410] width 684 height 247
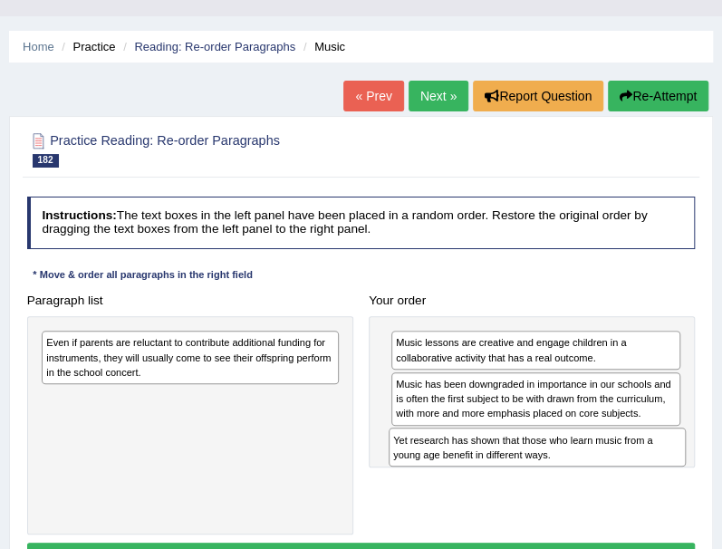
drag, startPoint x: 232, startPoint y: 410, endPoint x: 644, endPoint y: 476, distance: 417.3
click at [644, 476] on div "Paragraph list Even if parents are reluctant to contribute additional funding f…" at bounding box center [361, 410] width 684 height 247
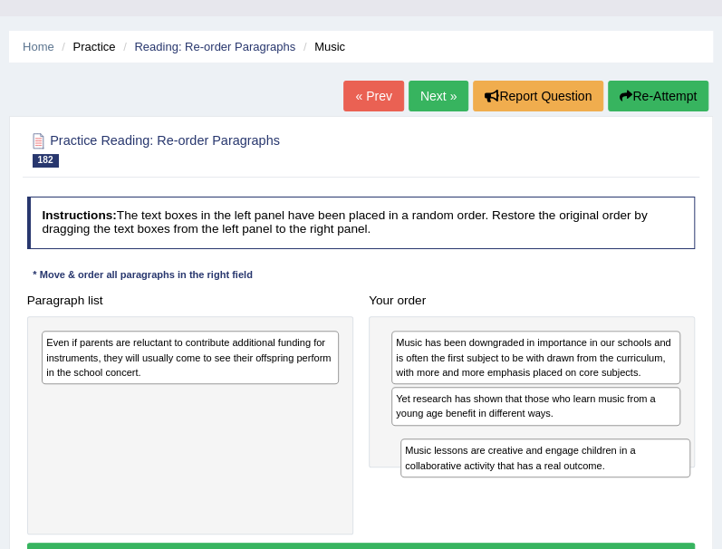
drag, startPoint x: 556, startPoint y: 346, endPoint x: 572, endPoint y: 481, distance: 135.9
click at [572, 481] on div "Paragraph list Even if parents are reluctant to contribute additional funding f…" at bounding box center [361, 410] width 684 height 247
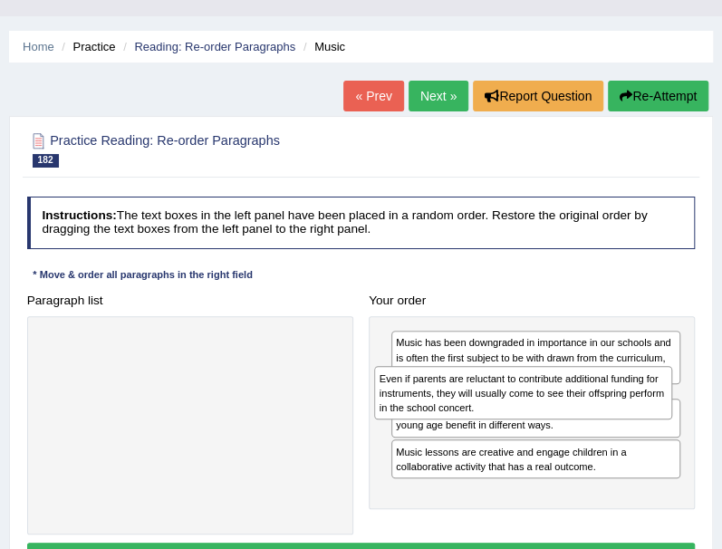
drag, startPoint x: 229, startPoint y: 361, endPoint x: 632, endPoint y: 413, distance: 406.3
click at [632, 413] on div "Even if parents are reluctant to contribute additional funding for instruments,…" at bounding box center [523, 392] width 298 height 53
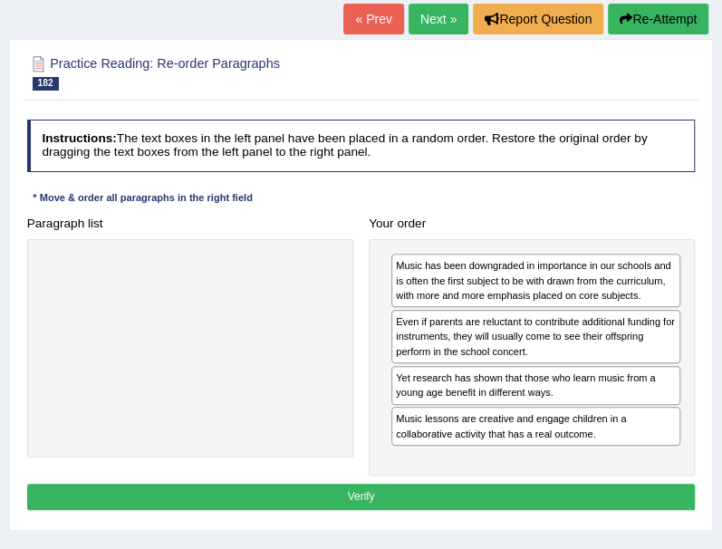
scroll to position [114, 0]
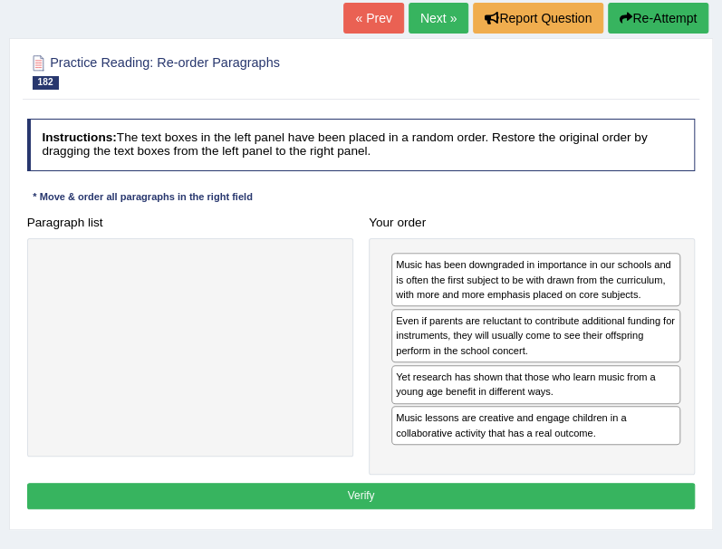
click at [372, 490] on button "Verify" at bounding box center [361, 496] width 668 height 26
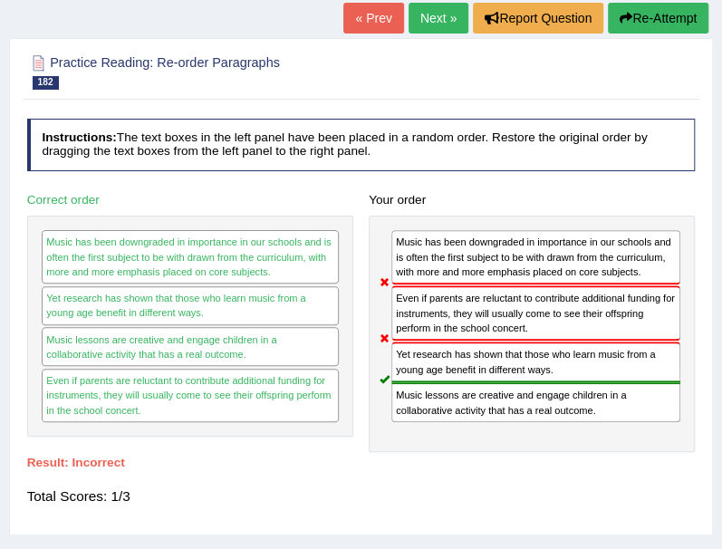
click at [448, 28] on link "Next »" at bounding box center [438, 18] width 60 height 31
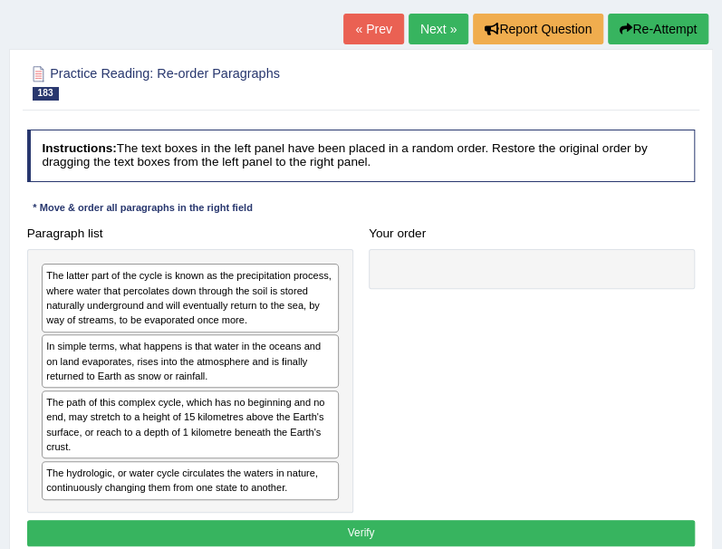
scroll to position [102, 0]
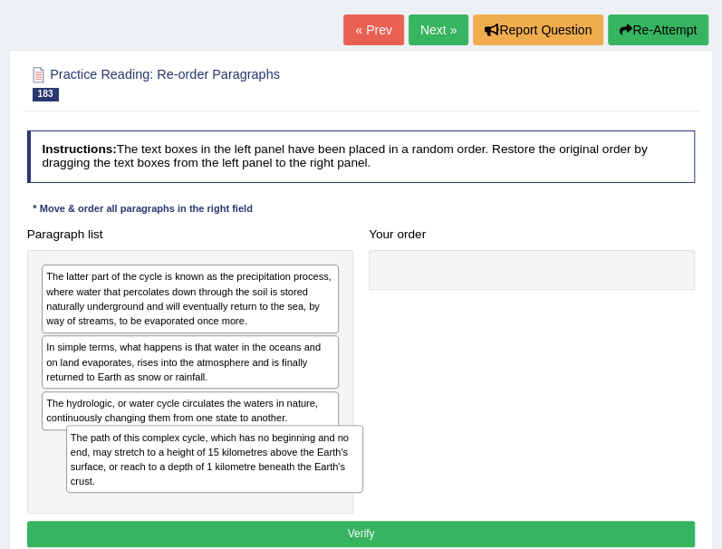
drag, startPoint x: 218, startPoint y: 421, endPoint x: 245, endPoint y: 495, distance: 79.1
click at [245, 495] on div "The latter part of the cycle is known as the precipitation process, where water…" at bounding box center [190, 382] width 326 height 264
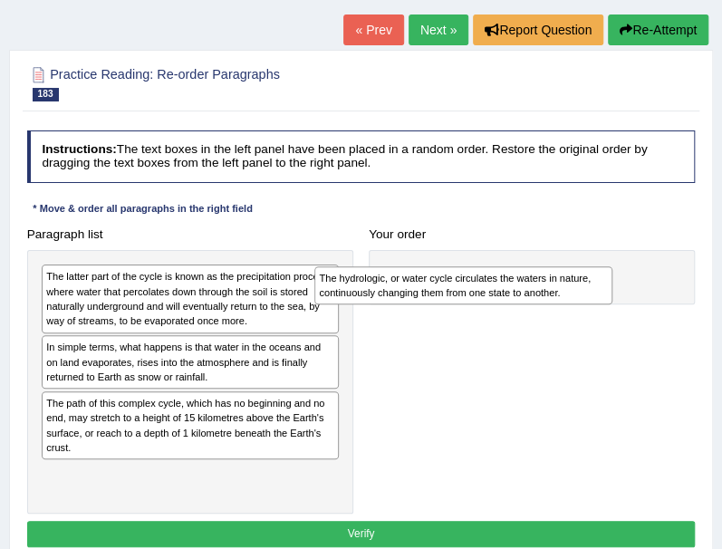
drag, startPoint x: 180, startPoint y: 407, endPoint x: 522, endPoint y: 280, distance: 364.2
click at [522, 280] on div "The hydrologic, or water cycle circulates the waters in nature, continuously ch…" at bounding box center [463, 285] width 298 height 38
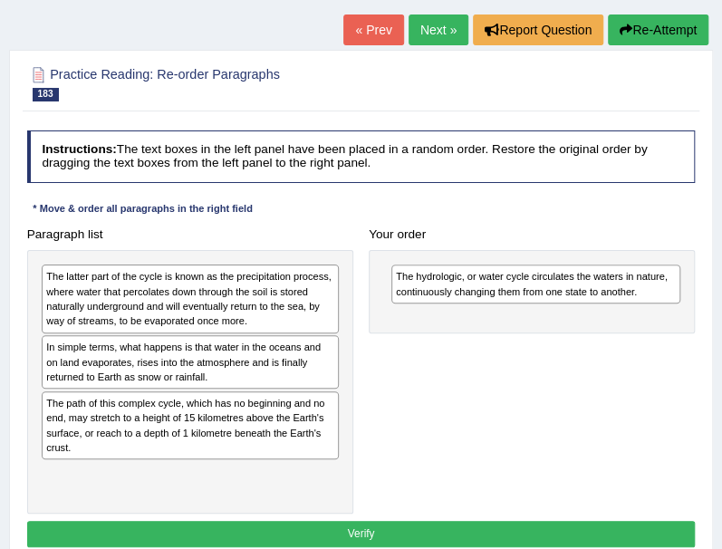
click at [252, 419] on div "The path of this complex cycle, which has no beginning and no end, may stretch …" at bounding box center [190, 425] width 297 height 68
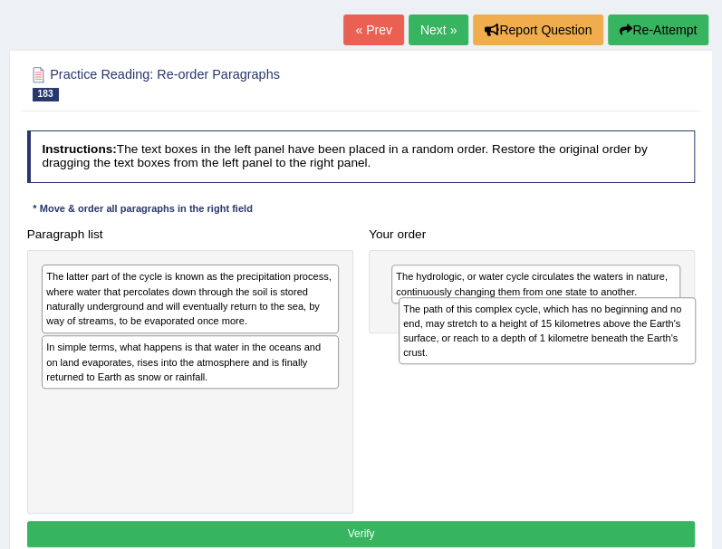
drag, startPoint x: 235, startPoint y: 428, endPoint x: 658, endPoint y: 350, distance: 431.1
click at [658, 350] on div "The path of this complex cycle, which has no beginning and no end, may stretch …" at bounding box center [547, 331] width 298 height 68
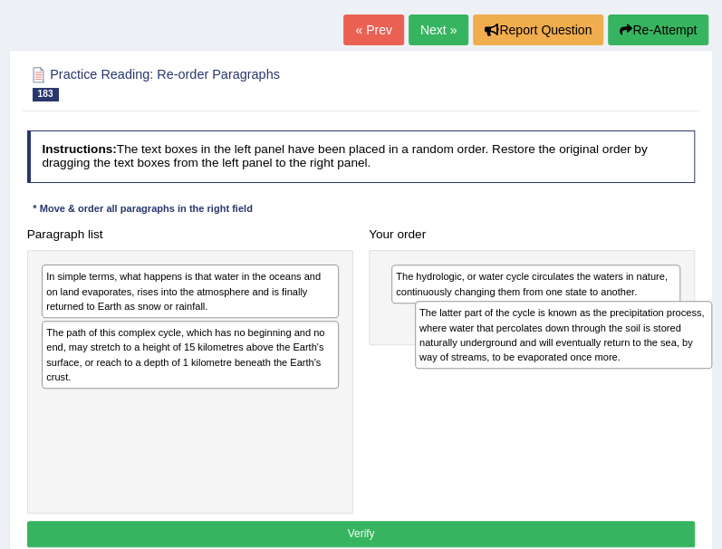
drag, startPoint x: 146, startPoint y: 280, endPoint x: 580, endPoint y: 327, distance: 436.3
click at [580, 327] on div "The latter part of the cycle is known as the precipitation process, where water…" at bounding box center [564, 335] width 298 height 68
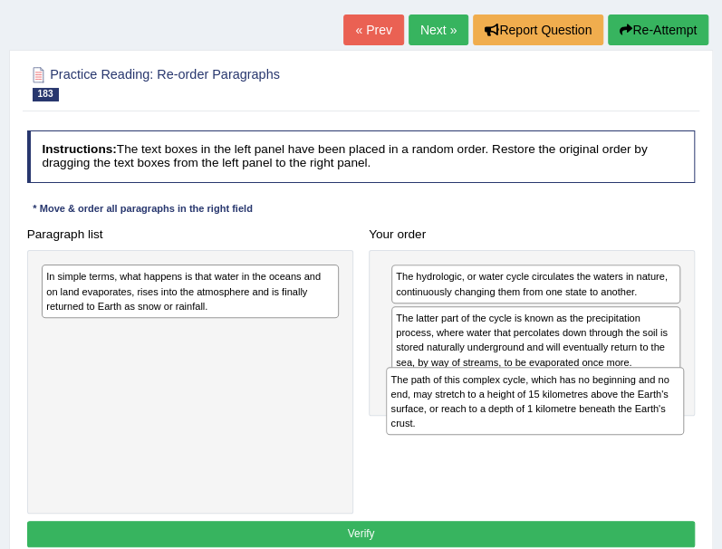
drag, startPoint x: 194, startPoint y: 361, endPoint x: 603, endPoint y: 435, distance: 415.9
click at [603, 435] on div "Paragraph list In simple terms, what happens is that water in the oceans and on…" at bounding box center [361, 367] width 684 height 293
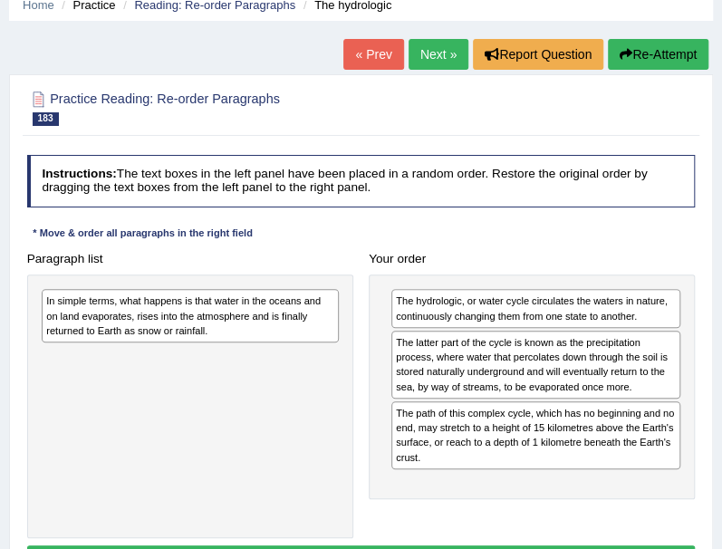
scroll to position [73, 0]
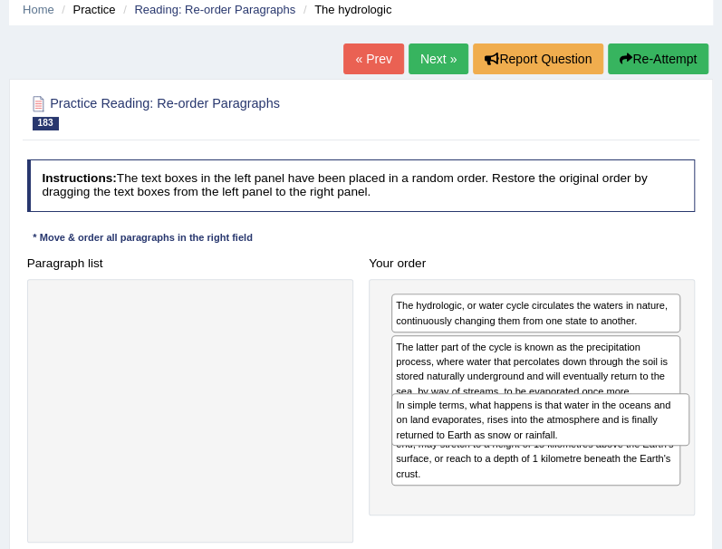
drag, startPoint x: 213, startPoint y: 318, endPoint x: 634, endPoint y: 445, distance: 439.8
click at [634, 445] on div "In simple terms, what happens is that water in the oceans and on land evaporate…" at bounding box center [540, 419] width 298 height 53
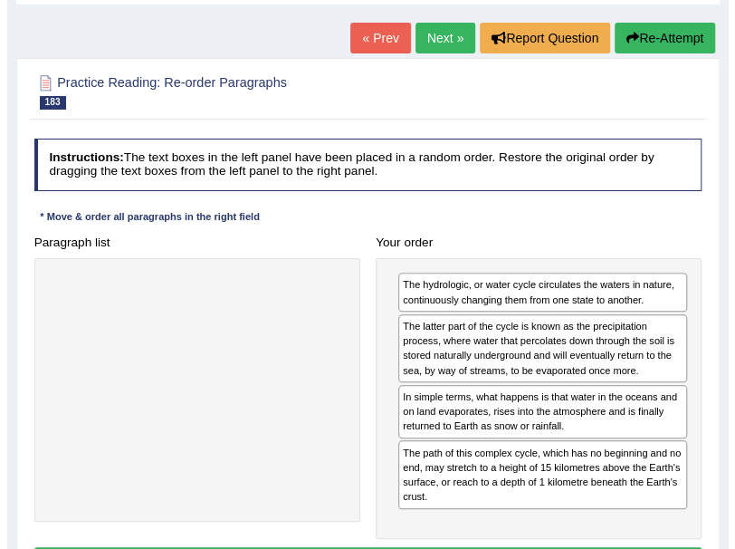
scroll to position [117, 0]
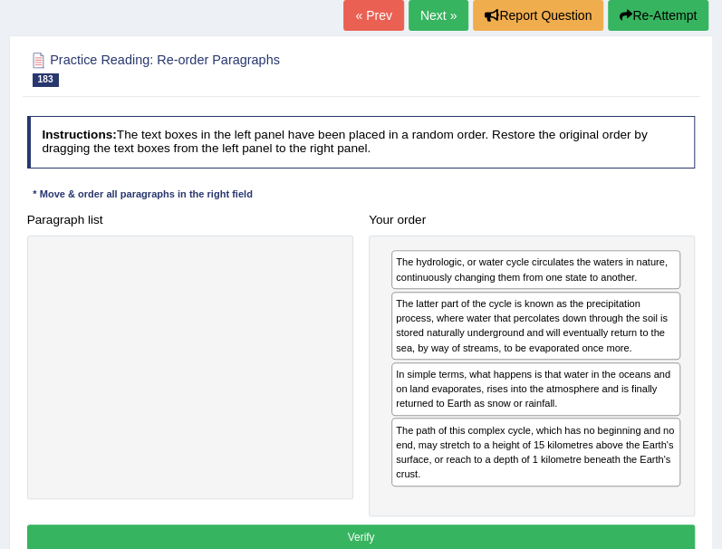
click at [584, 524] on button "Verify" at bounding box center [361, 537] width 668 height 26
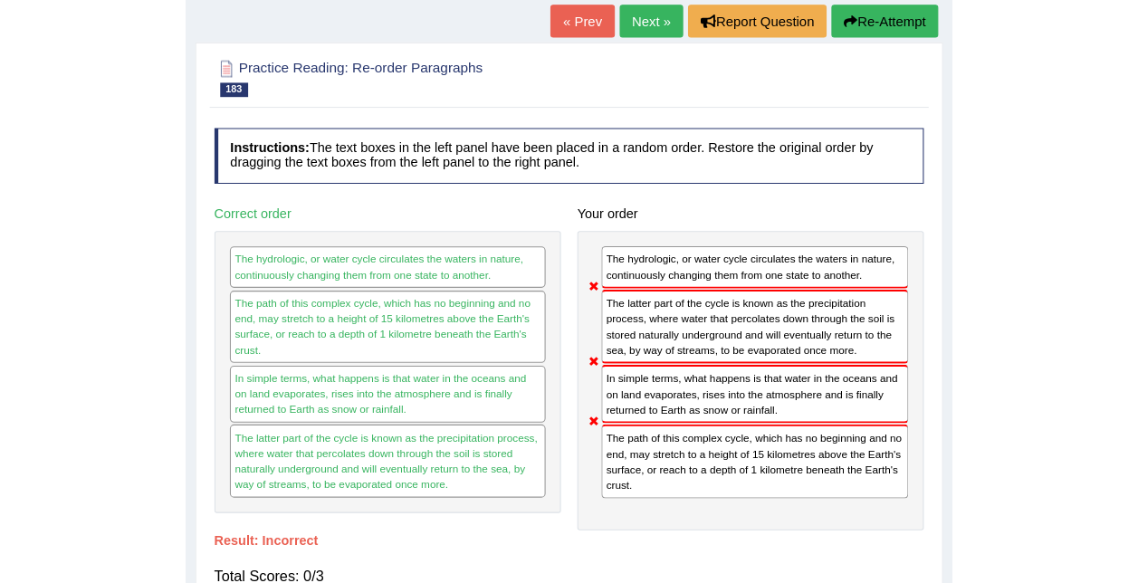
scroll to position [0, 0]
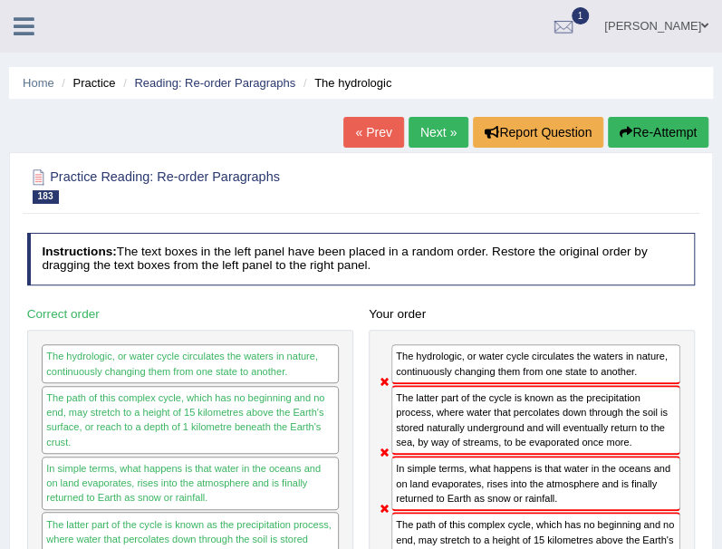
click at [23, 24] on icon at bounding box center [24, 26] width 21 height 24
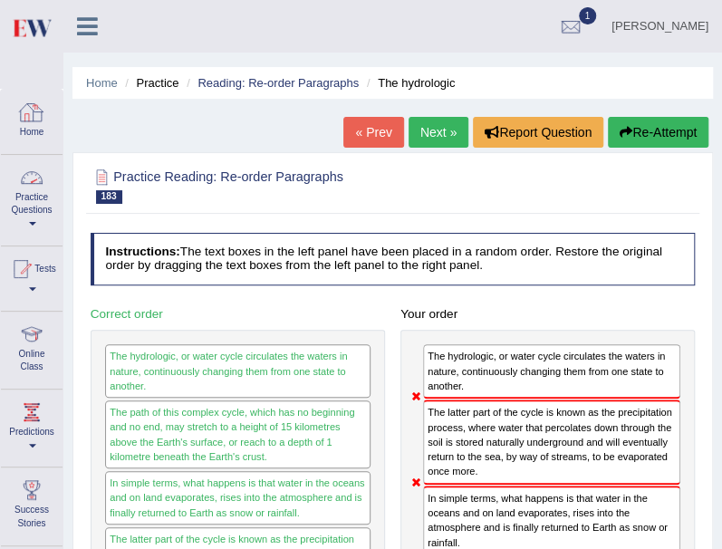
click at [55, 198] on link "Practice Questions" at bounding box center [32, 197] width 62 height 85
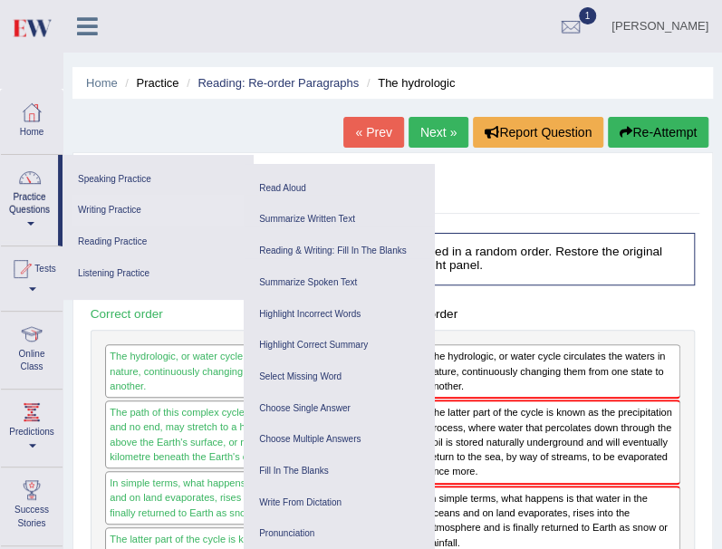
click at [125, 208] on link "Writing Practice" at bounding box center [158, 211] width 172 height 32
click at [89, 207] on link "Writing Practice" at bounding box center [158, 211] width 172 height 32
click at [170, 79] on li "Practice" at bounding box center [149, 82] width 58 height 17
click at [156, 85] on li "Practice" at bounding box center [149, 82] width 58 height 17
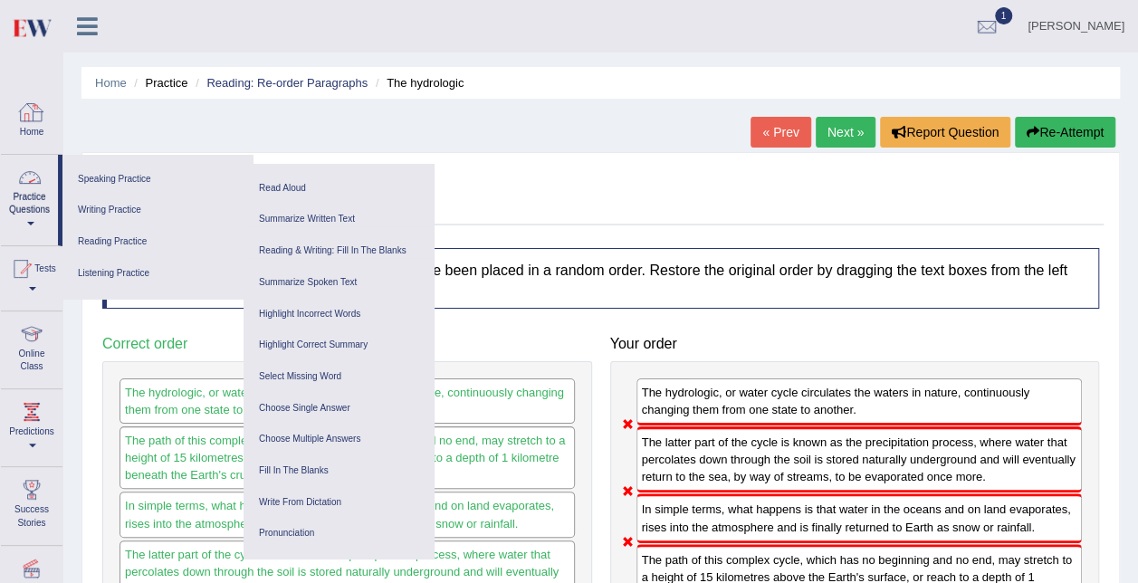
click at [199, 109] on div "Home Practice Reading: Re-order Paragraphs The hydrologic « Prev Next » Report …" at bounding box center [600, 453] width 1075 height 906
click at [88, 25] on icon at bounding box center [87, 26] width 21 height 24
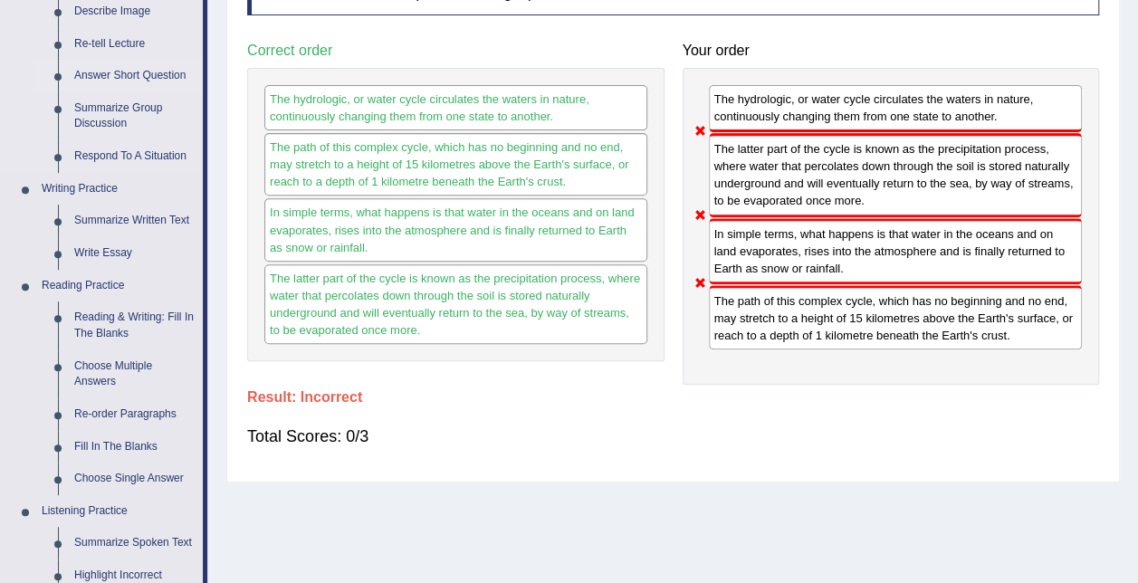
scroll to position [293, 0]
click at [101, 254] on link "Write Essay" at bounding box center [134, 253] width 137 height 33
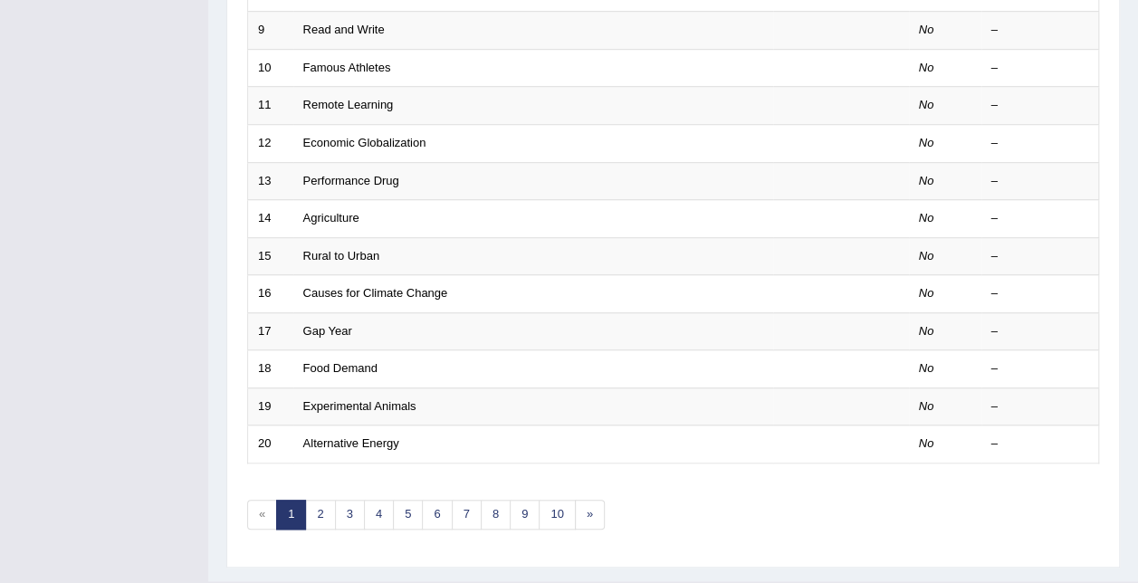
scroll to position [607, 0]
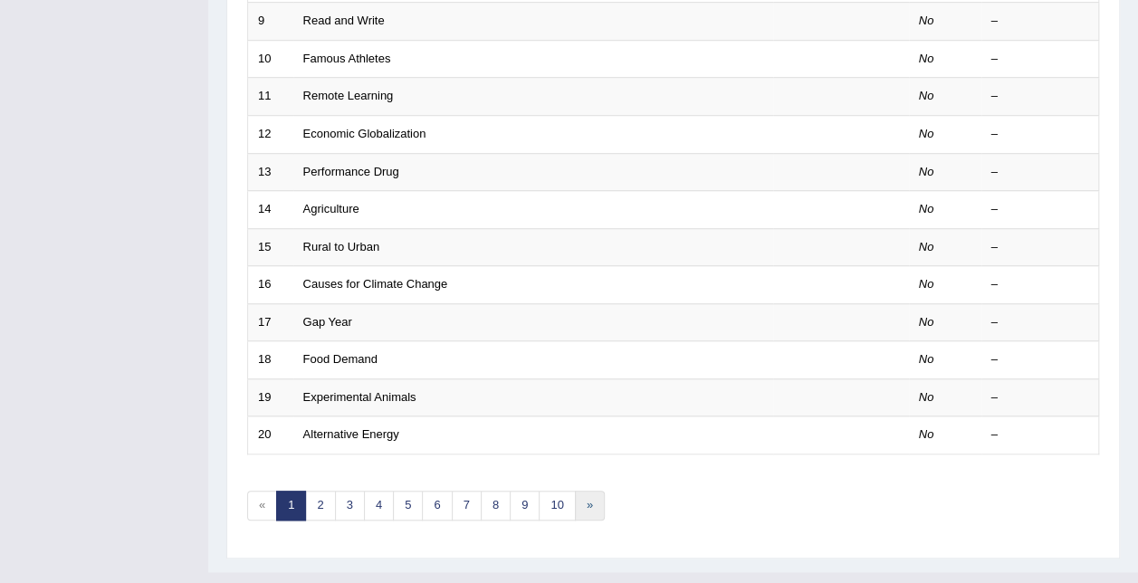
click at [580, 491] on link "»" at bounding box center [590, 506] width 30 height 30
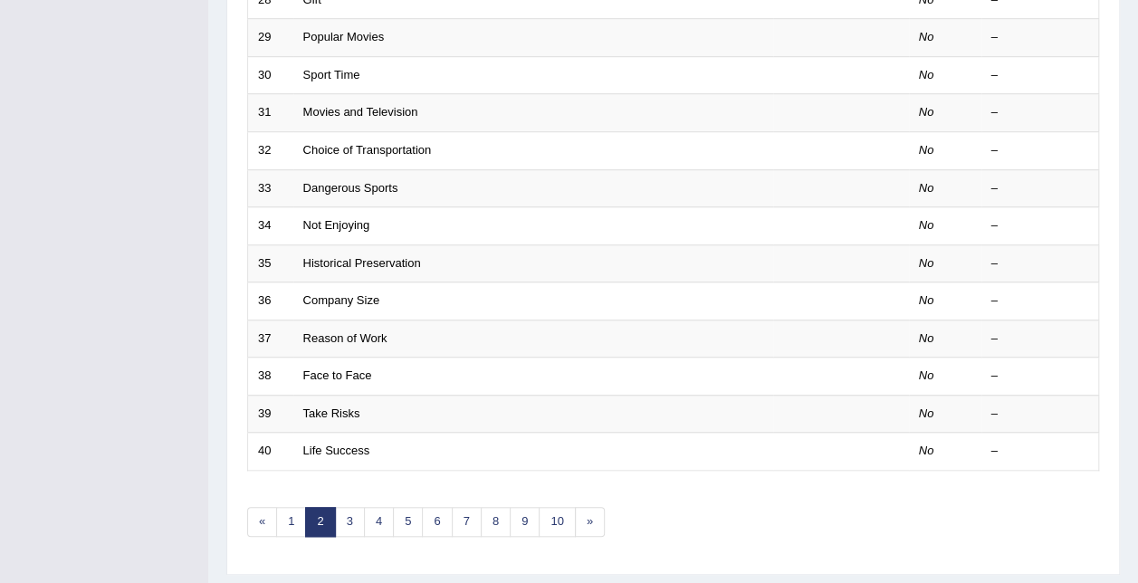
scroll to position [607, 0]
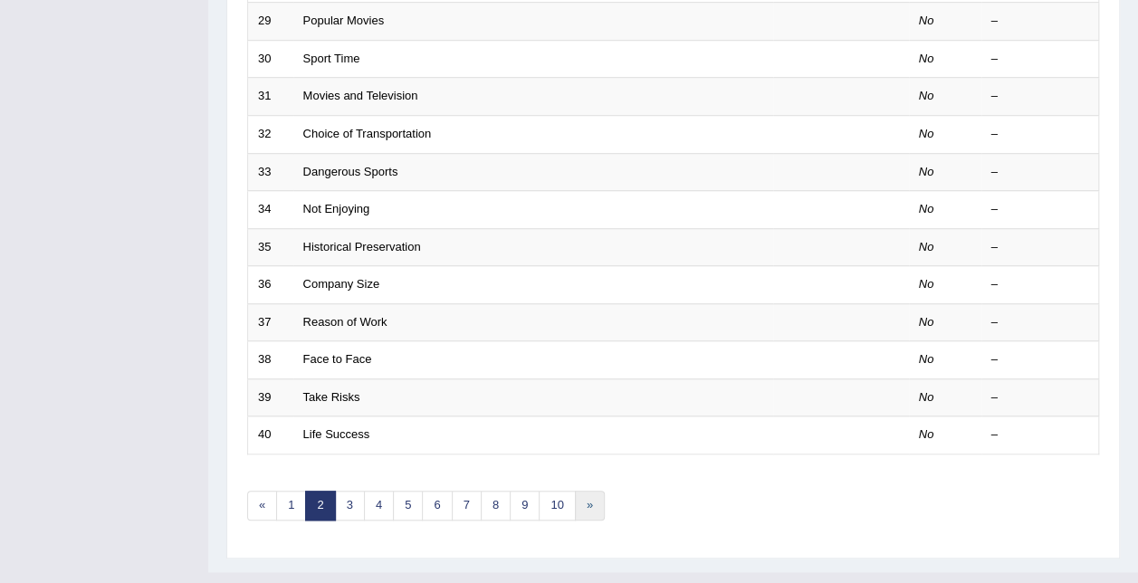
click at [590, 491] on link "»" at bounding box center [590, 506] width 30 height 30
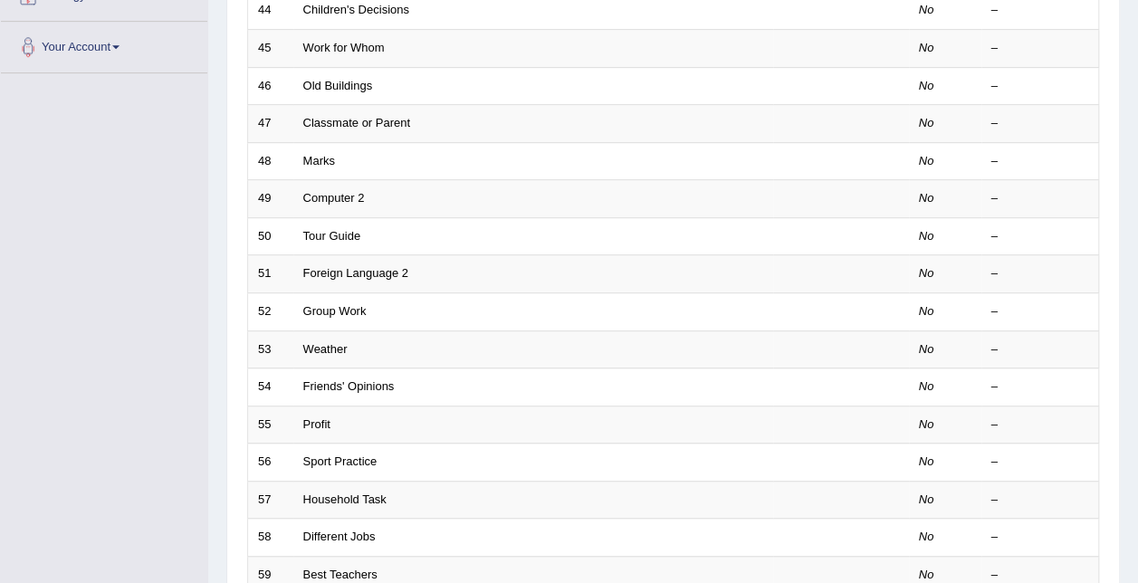
scroll to position [607, 0]
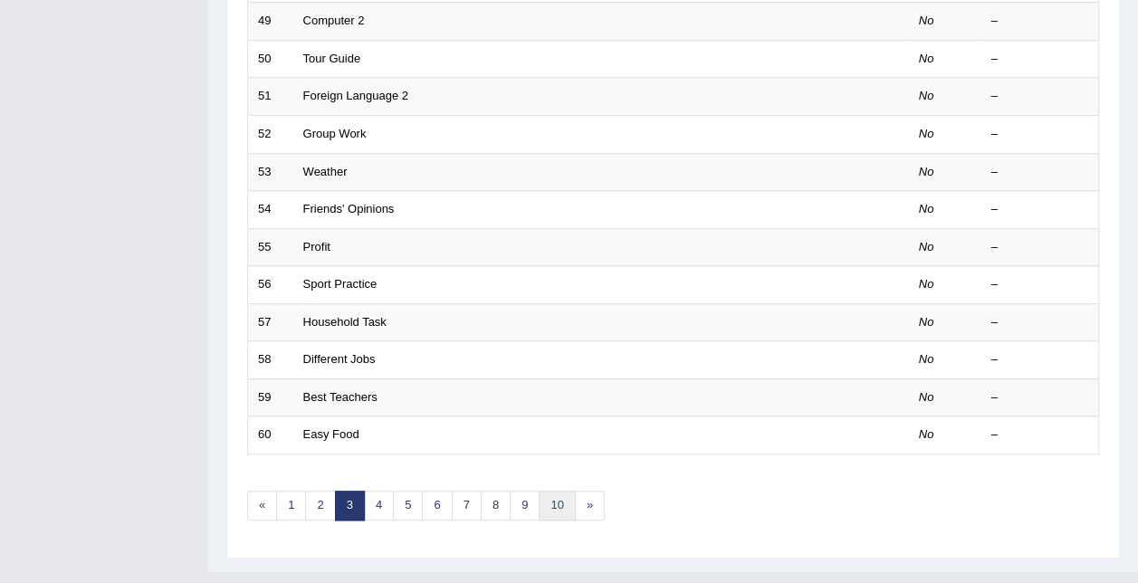
click at [559, 491] on link "10" at bounding box center [557, 506] width 36 height 30
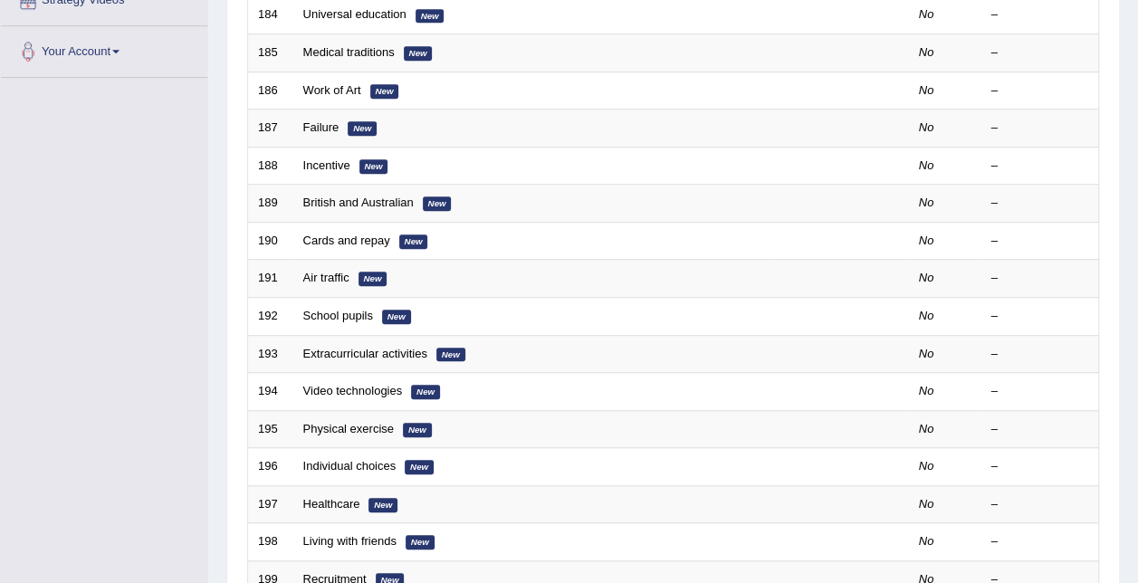
scroll to position [607, 0]
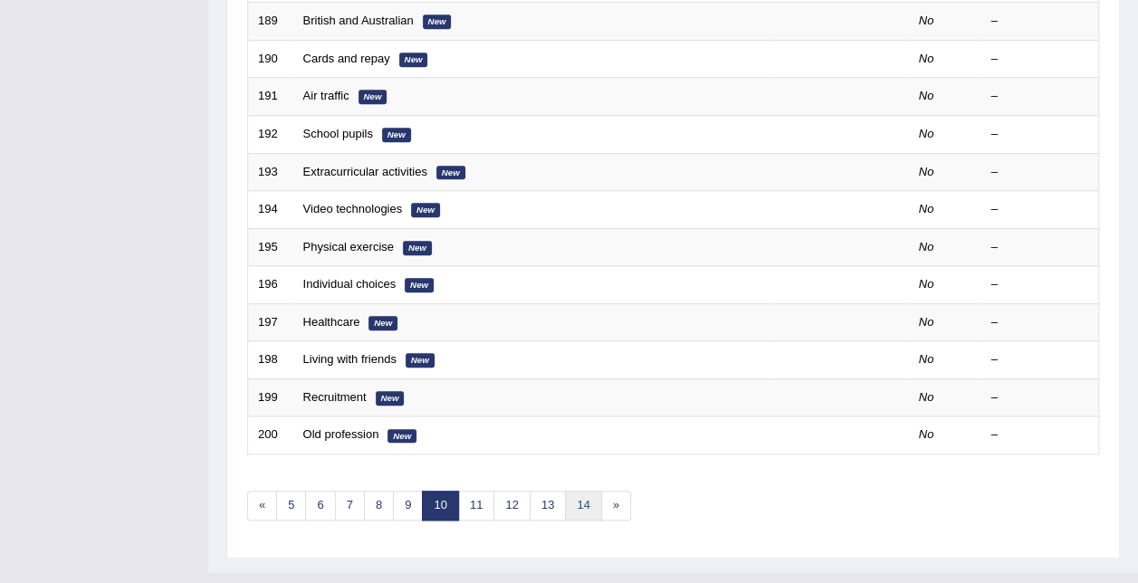
click at [575, 491] on link "14" at bounding box center [583, 506] width 36 height 30
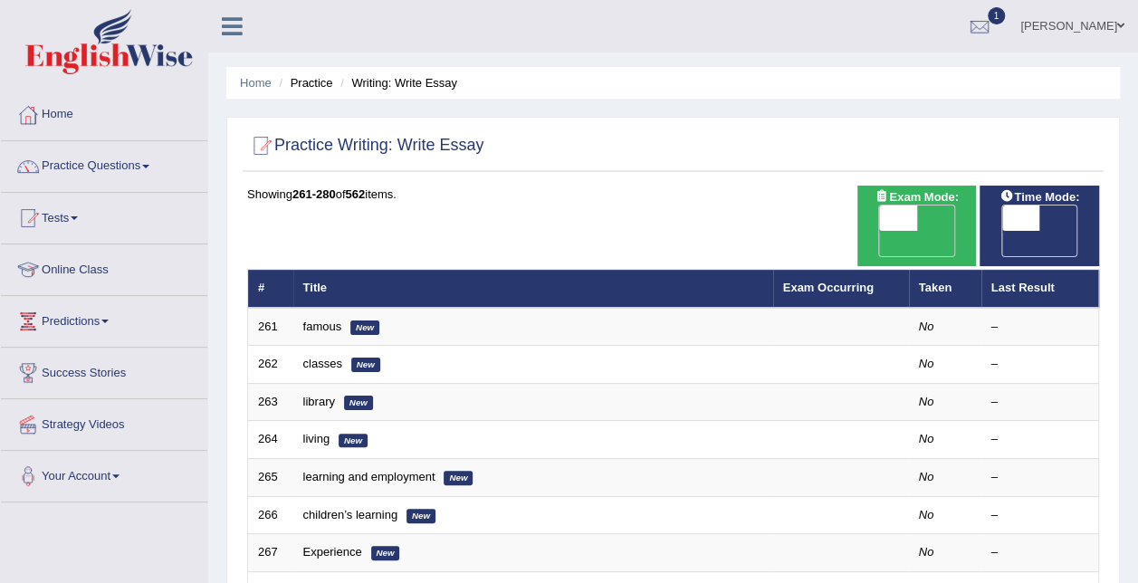
scroll to position [607, 0]
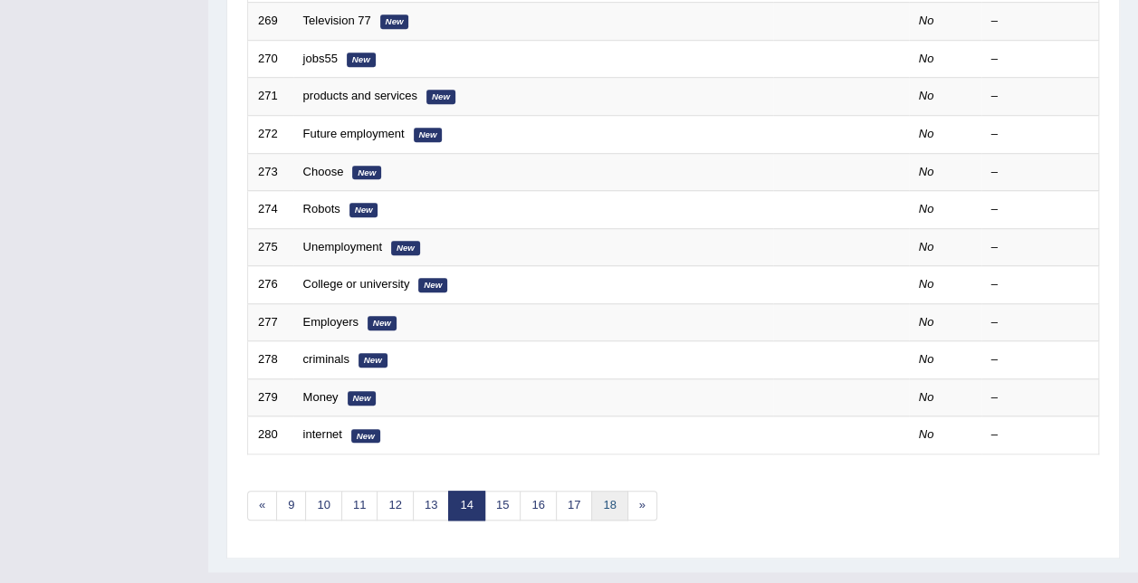
click at [604, 491] on link "18" at bounding box center [609, 506] width 36 height 30
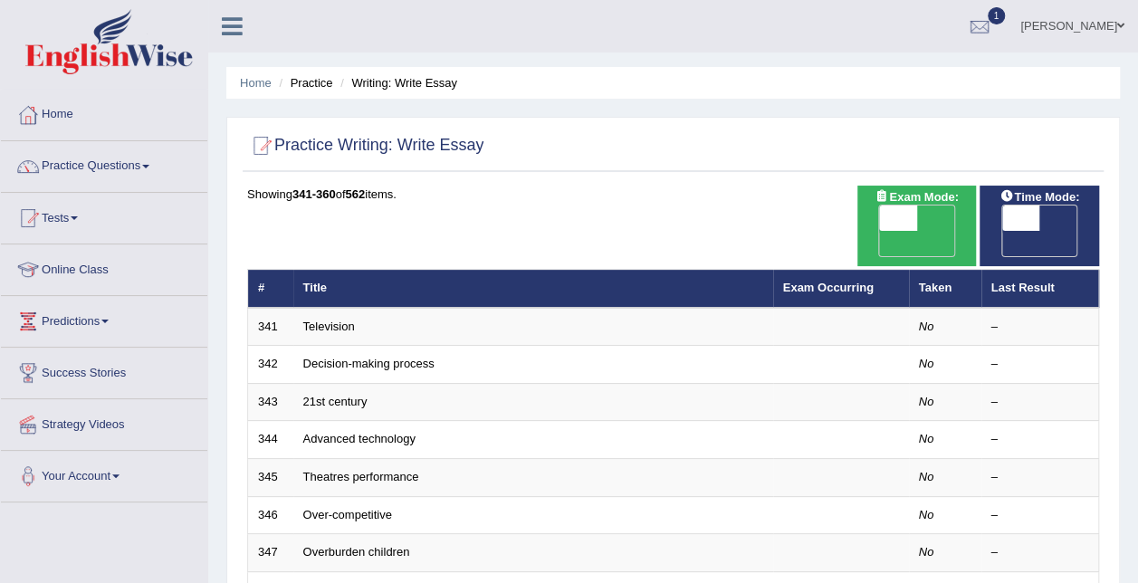
scroll to position [607, 0]
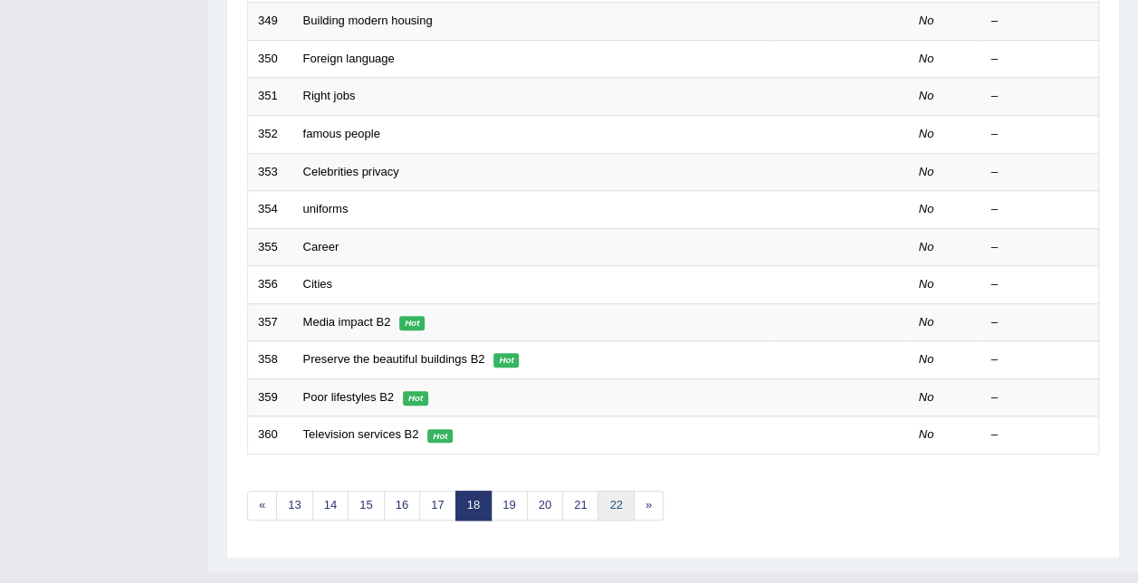
click at [609, 491] on link "22" at bounding box center [616, 506] width 36 height 30
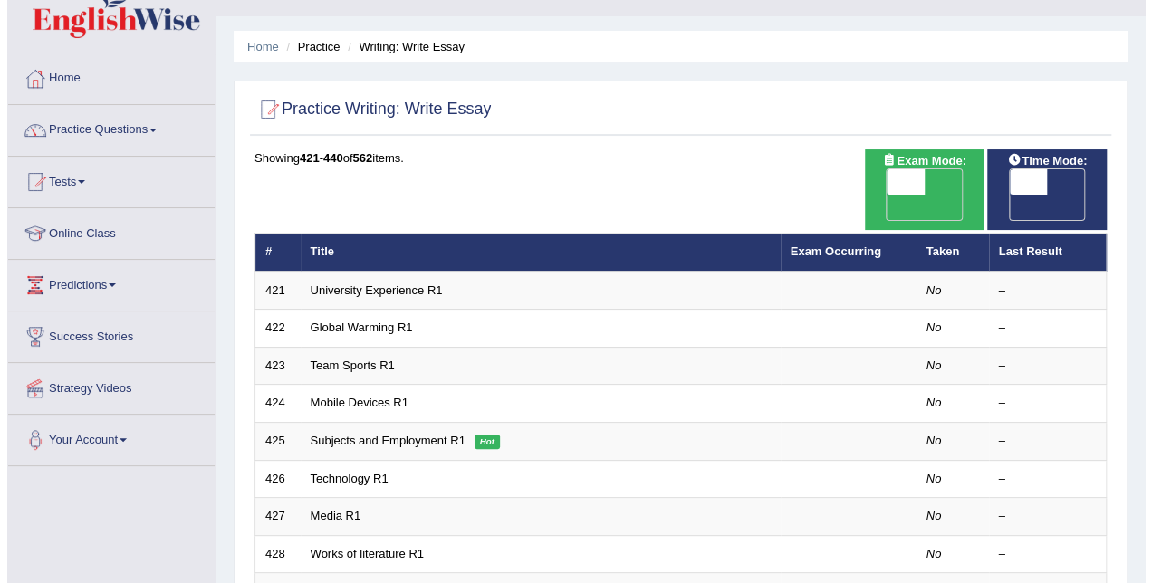
scroll to position [38, 0]
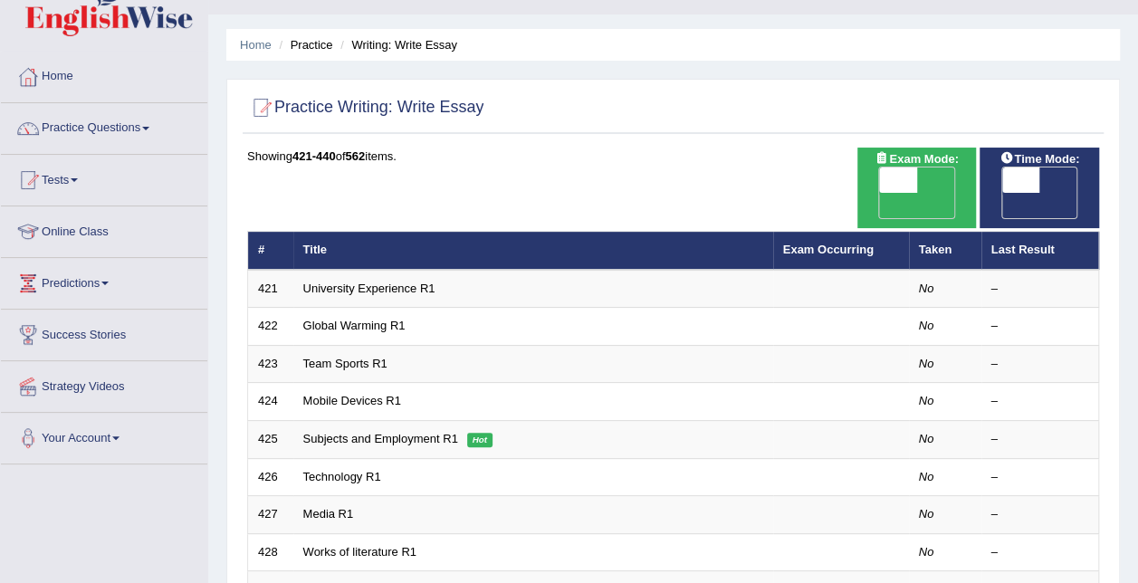
click at [880, 193] on span "OFF" at bounding box center [861, 205] width 38 height 25
checkbox input "true"
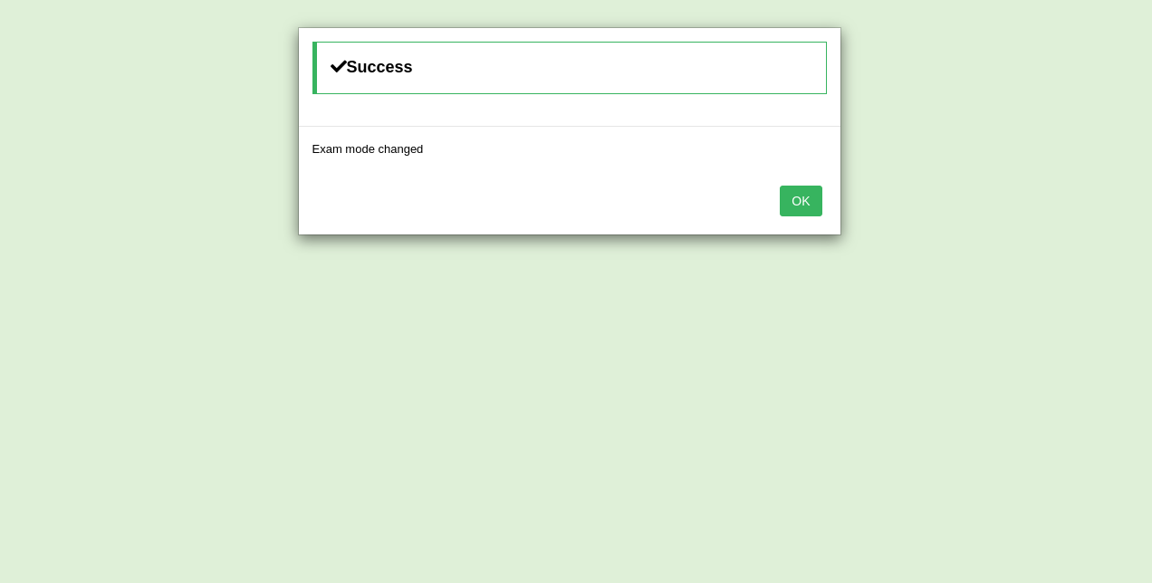
click at [801, 194] on button "OK" at bounding box center [801, 201] width 42 height 31
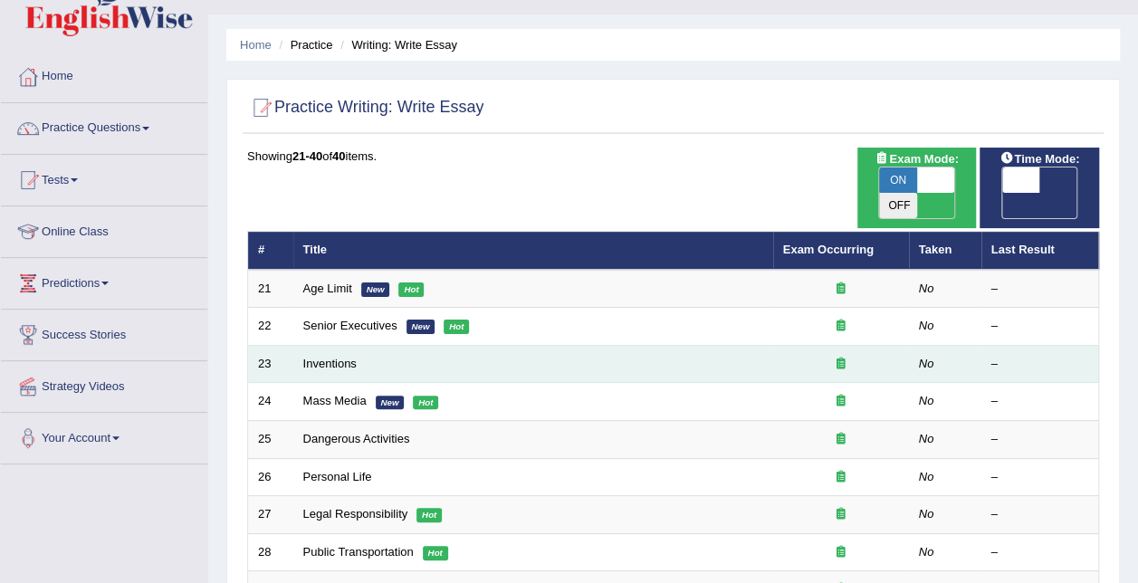
scroll to position [607, 0]
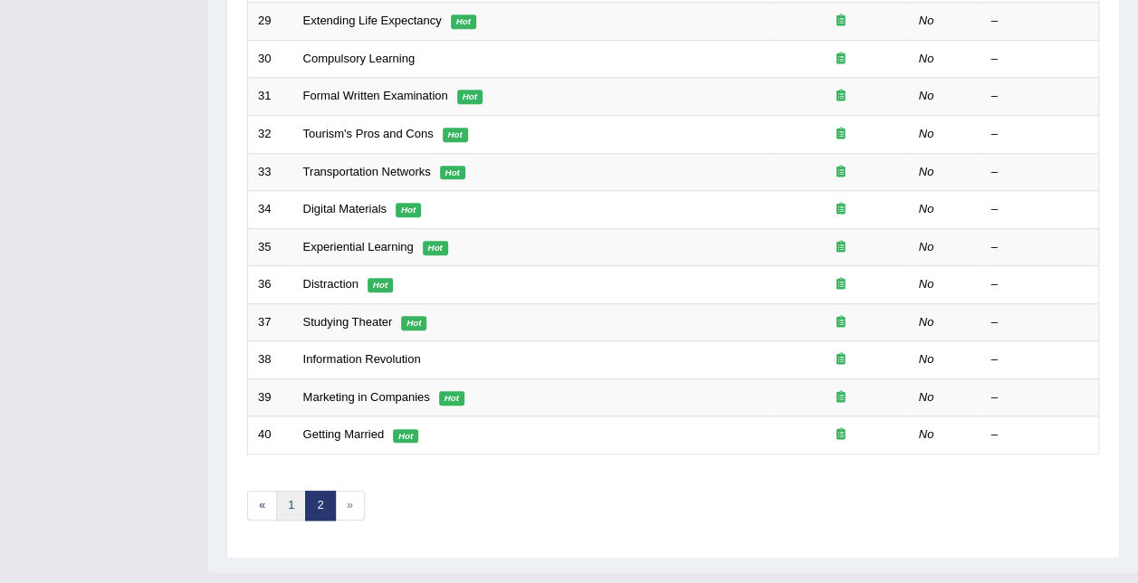
click at [295, 491] on link "1" at bounding box center [291, 506] width 30 height 30
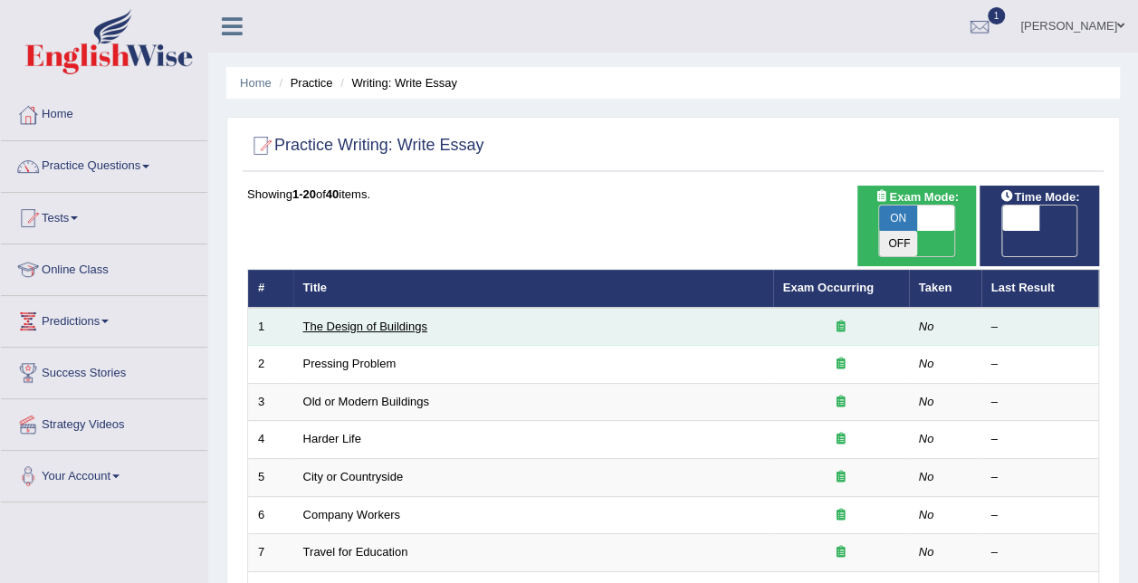
click at [364, 320] on link "The Design of Buildings" at bounding box center [365, 327] width 124 height 14
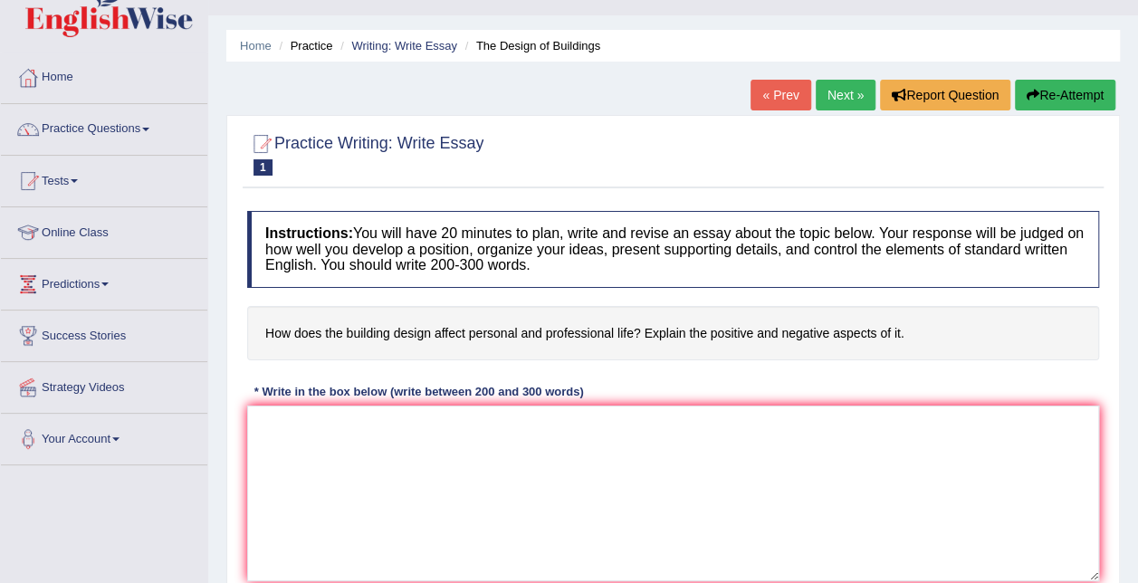
scroll to position [36, 0]
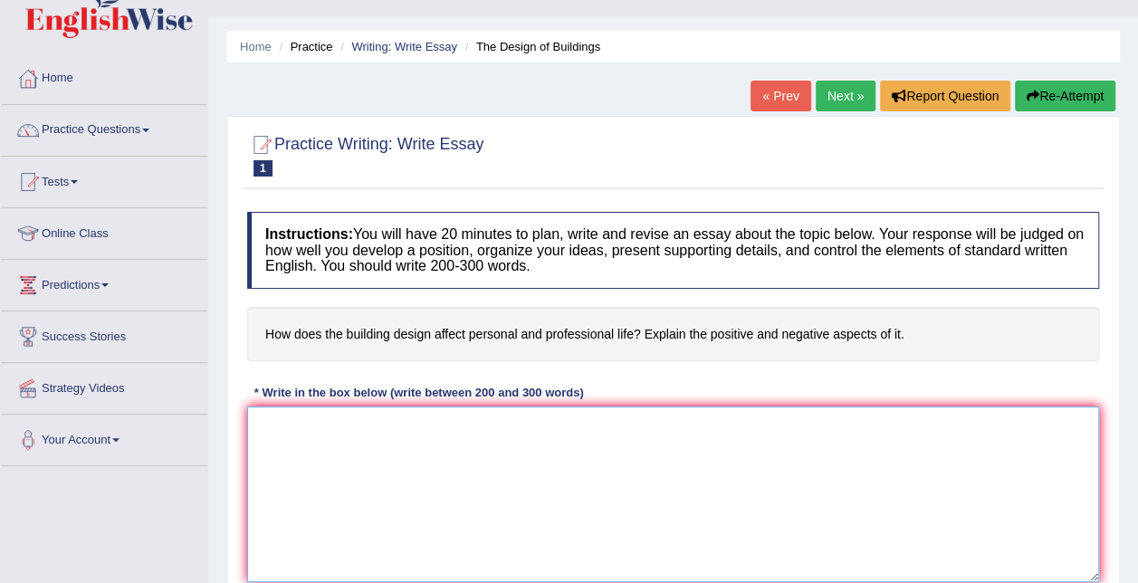
click at [478, 444] on textarea at bounding box center [673, 495] width 852 height 176
paste textarea "In the modern 21st centuries, it is common to see high-rise buildings in metrop…"
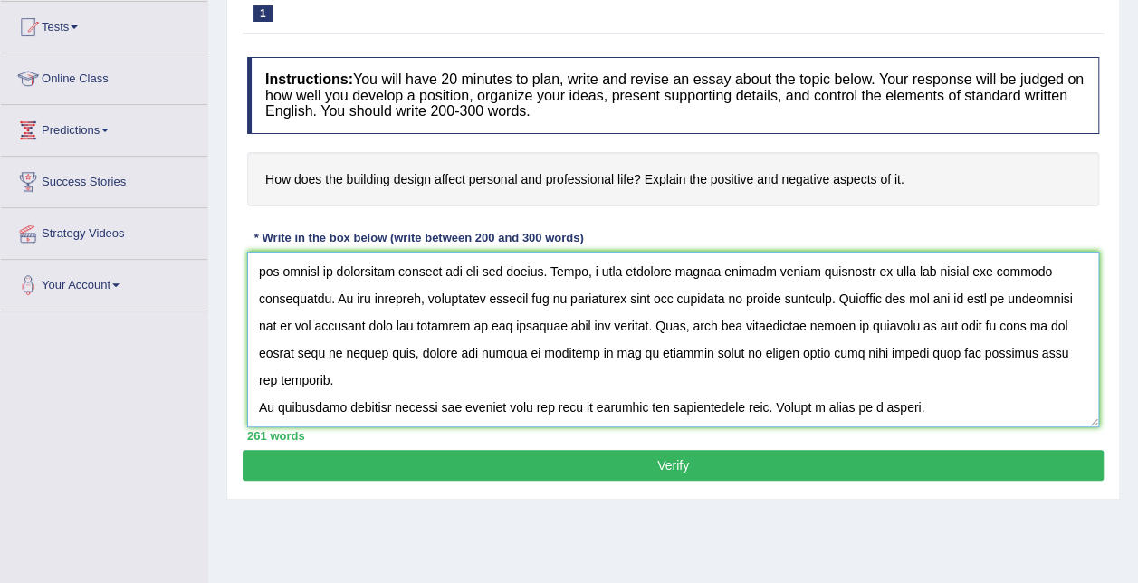
scroll to position [294, 0]
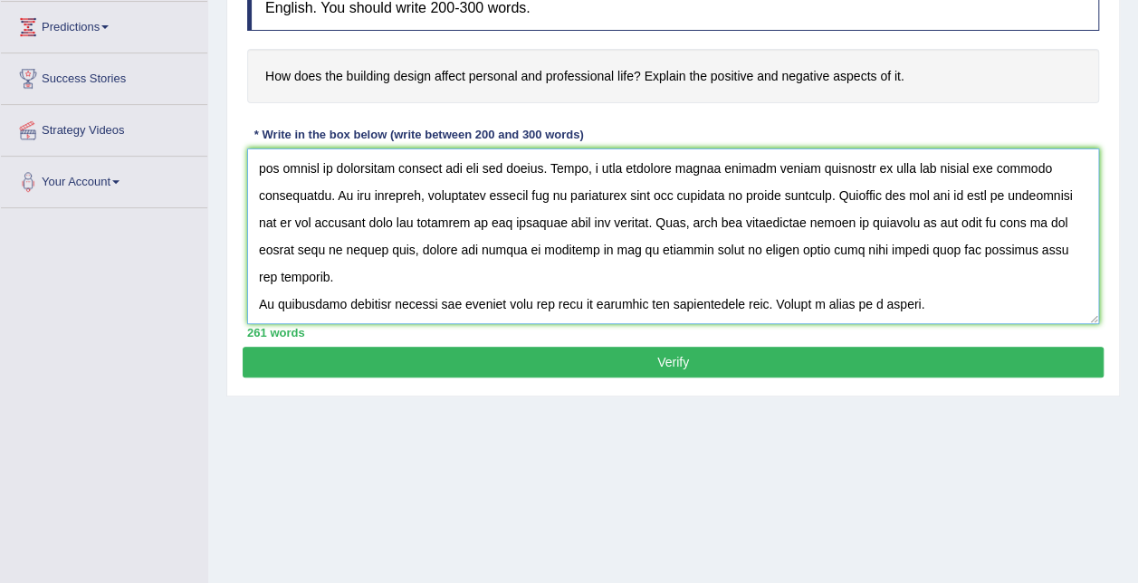
type textarea "In the modern 21st centuries, it is common to see high-rise buildings in metrop…"
click at [584, 361] on button "Verify" at bounding box center [673, 362] width 861 height 31
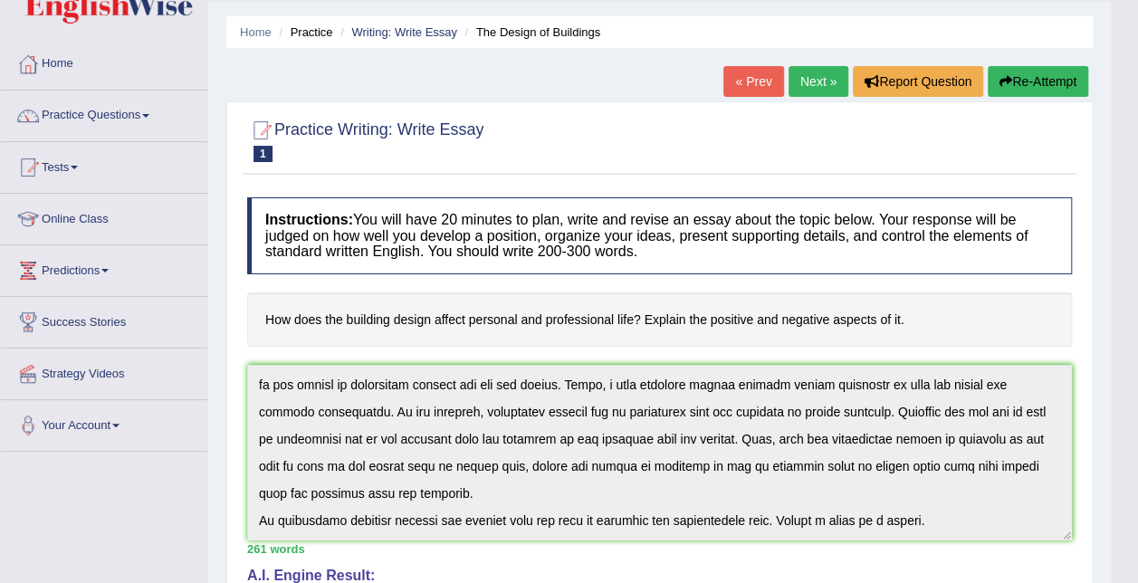
scroll to position [0, 0]
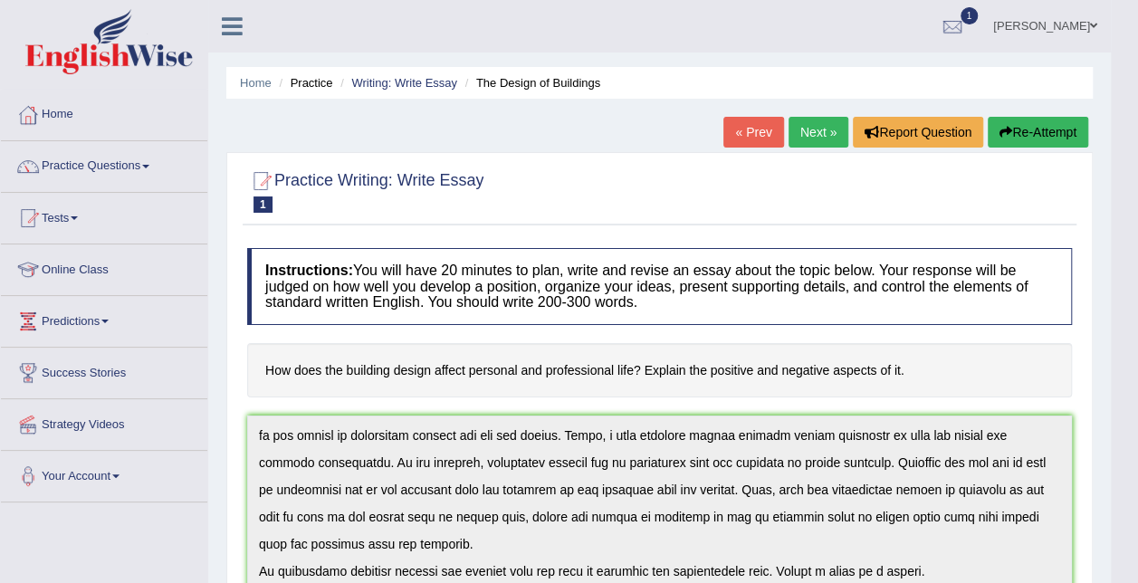
click at [808, 138] on link "Next »" at bounding box center [819, 132] width 60 height 31
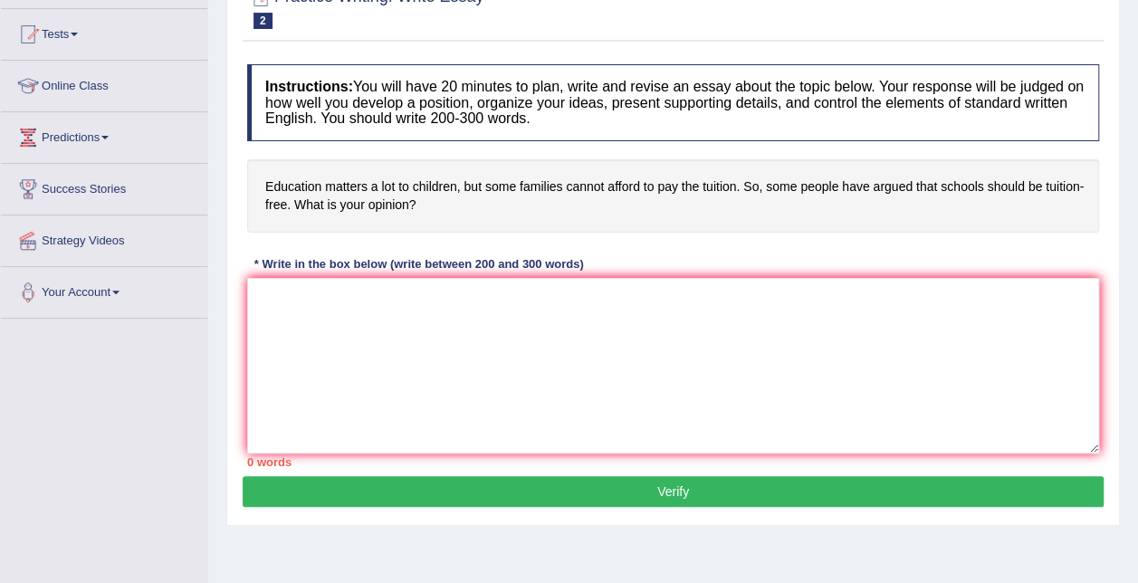
scroll to position [187, 0]
